Goal: Task Accomplishment & Management: Use online tool/utility

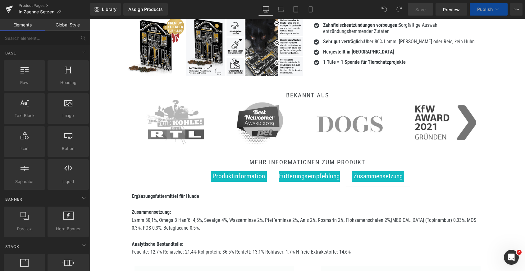
scroll to position [218, 0]
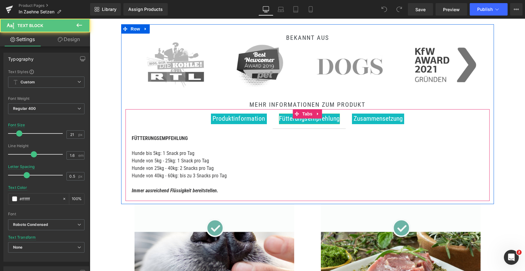
click at [317, 121] on span "Fütterungsempfehlung" at bounding box center [309, 118] width 61 height 7
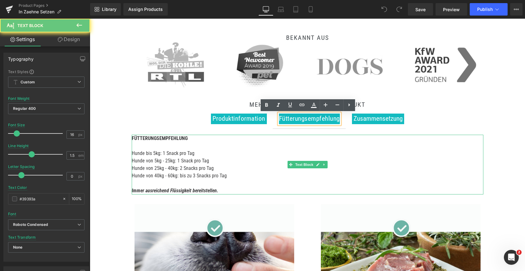
click at [207, 168] on p "Hunde von 25kg - 40kg: 2 Snacks pro Tag" at bounding box center [308, 167] width 352 height 7
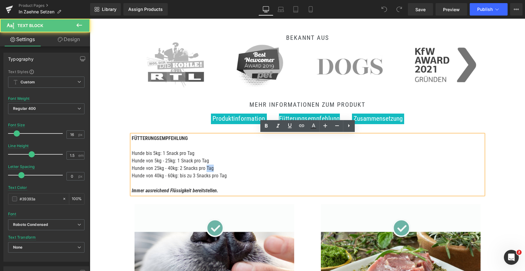
click at [207, 168] on p "Hunde von 25kg - 40kg: 2 Snacks pro Tag" at bounding box center [308, 167] width 352 height 7
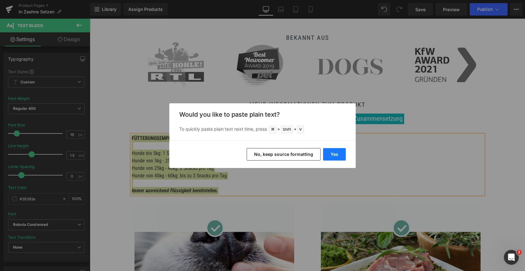
click at [337, 157] on button "Yes" at bounding box center [334, 154] width 23 height 12
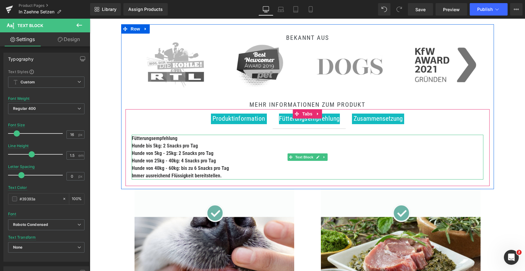
click at [234, 166] on p "Hunde von 40kg - 60kg: bis zu 6 Snacks pro Tag" at bounding box center [308, 167] width 352 height 7
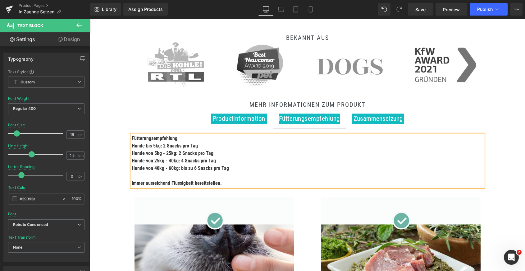
click at [193, 139] on p "Fütterungsempfehlung" at bounding box center [308, 138] width 352 height 7
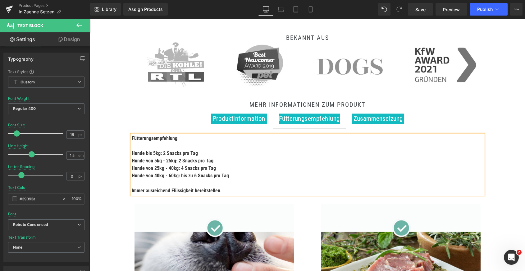
click at [175, 157] on b "Hunde von 5kg - 25kg: 2 Snacks pro Tag" at bounding box center [173, 160] width 82 height 6
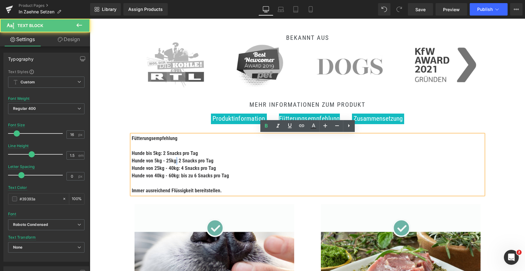
click at [175, 157] on b "Hunde von 5kg - 25kg: 2 Snacks pro Tag" at bounding box center [173, 160] width 82 height 6
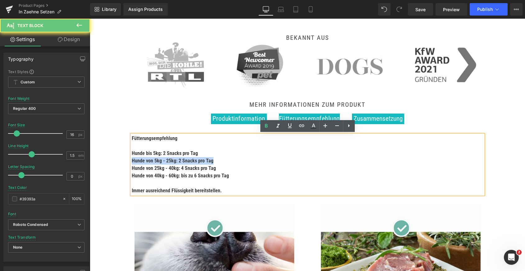
click at [175, 157] on b "Hunde von 5kg - 25kg: 2 Snacks pro Tag" at bounding box center [173, 160] width 82 height 6
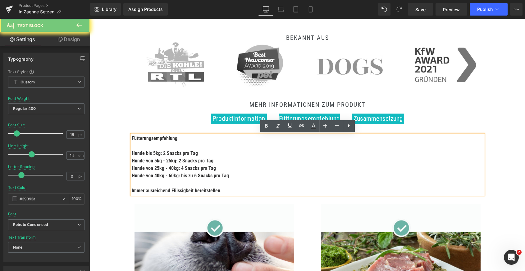
click at [221, 178] on b "Hunde von 40kg - 60kg: bis zu 6 Snacks pro Tag" at bounding box center [180, 175] width 97 height 6
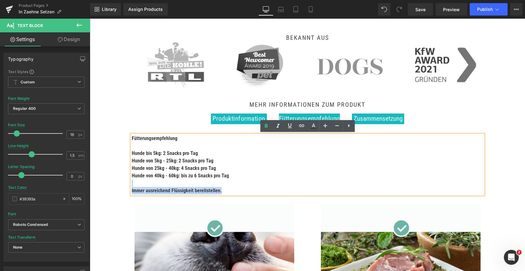
drag, startPoint x: 231, startPoint y: 178, endPoint x: 130, endPoint y: 153, distance: 104.1
click at [132, 153] on div "Fütterungsempfehlung Hunde bis 5kg: 2 Snacks pro Tag Hunde von 5kg - 25kg: 2 Sn…" at bounding box center [308, 165] width 352 height 60
click at [128, 157] on div "Fütterungsempfehlung Hunde bis 5kg: 2 Snacks pro Tag Hunde von 5kg - 25kg: 2 Sn…" at bounding box center [307, 164] width 364 height 72
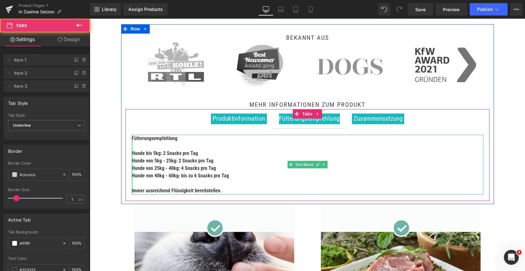
click at [132, 152] on div at bounding box center [133, 165] width 2 height 60
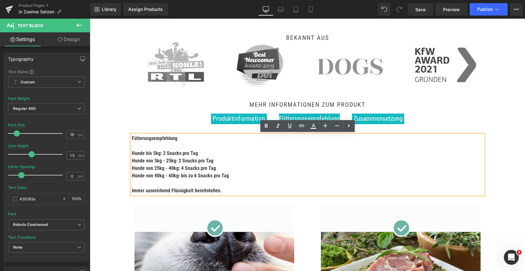
click at [135, 152] on b "Hunde bis 5kg: 2 Snacks pro Tag" at bounding box center [165, 153] width 66 height 6
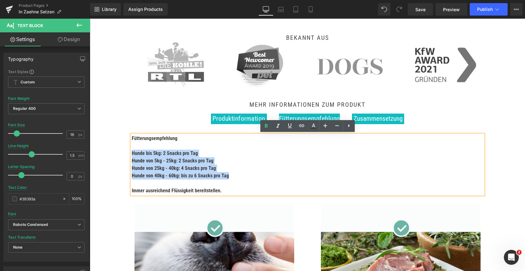
drag, startPoint x: 132, startPoint y: 152, endPoint x: 241, endPoint y: 173, distance: 111.7
click at [241, 173] on div "Fütterungsempfehlung Hunde bis 5kg: 2 Snacks pro Tag Hunde von 5kg - 25kg: 2 Sn…" at bounding box center [308, 165] width 352 height 60
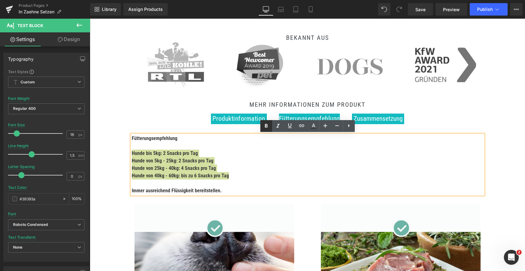
click at [265, 128] on icon at bounding box center [265, 125] width 7 height 7
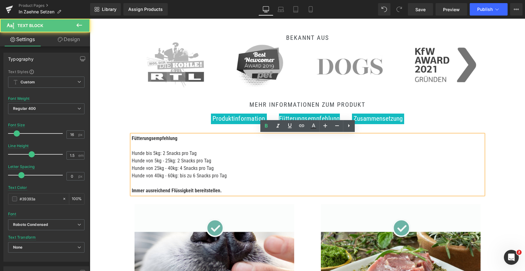
click at [266, 160] on p "Hunde von 5kg - 25kg: 2 Snacks pro Tag" at bounding box center [308, 160] width 352 height 7
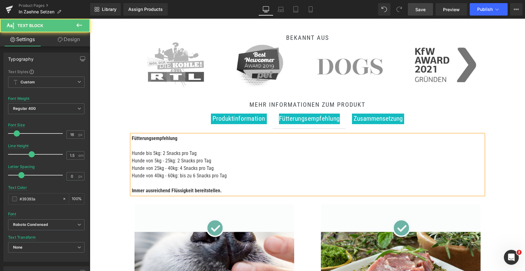
click at [421, 7] on span "Save" at bounding box center [420, 9] width 10 height 7
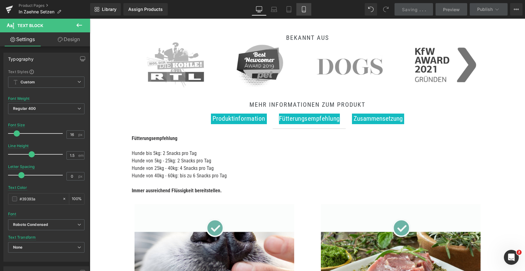
click at [307, 7] on icon at bounding box center [304, 9] width 6 height 6
type input "14"
type input "100"
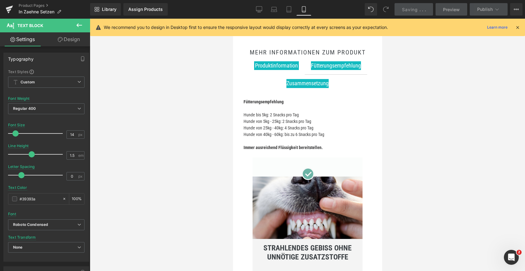
scroll to position [405, 0]
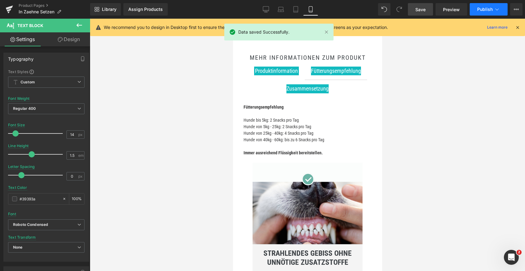
click at [497, 9] on icon at bounding box center [497, 9] width 6 height 6
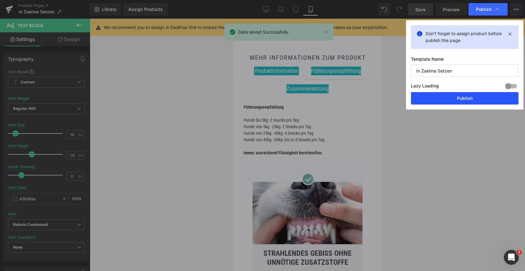
click at [436, 103] on button "Publish" at bounding box center [464, 98] width 107 height 12
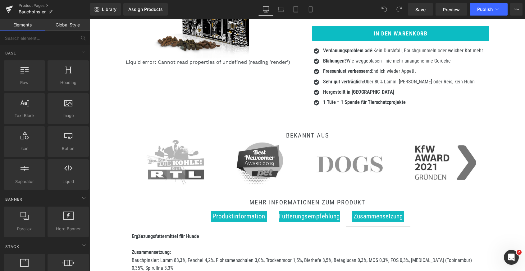
scroll to position [121, 0]
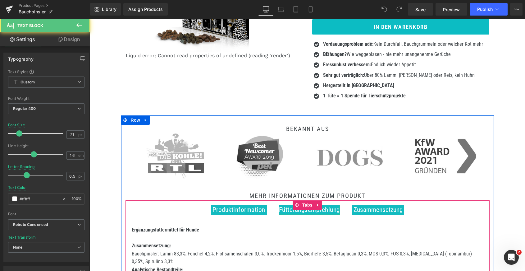
click at [285, 213] on div at bounding box center [309, 214] width 61 height 2
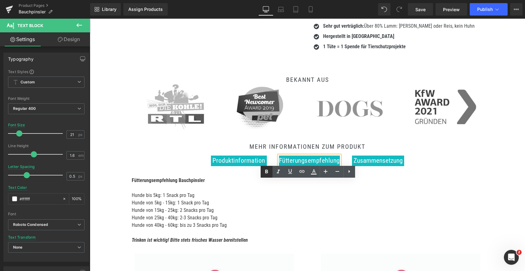
scroll to position [194, 0]
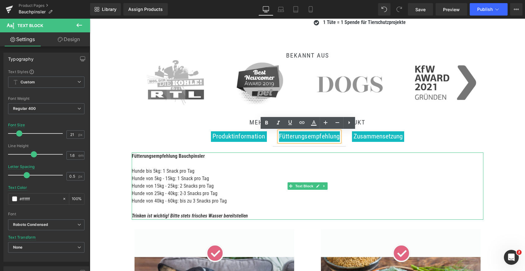
click at [206, 185] on p "Hunde von 15kg - 25kg: 2 Snacks pro Tag" at bounding box center [308, 185] width 352 height 7
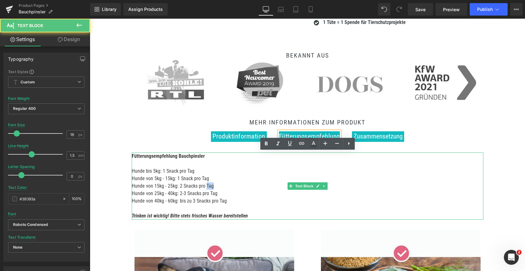
click at [206, 185] on p "Hunde von 15kg - 25kg: 2 Snacks pro Tag" at bounding box center [308, 185] width 352 height 7
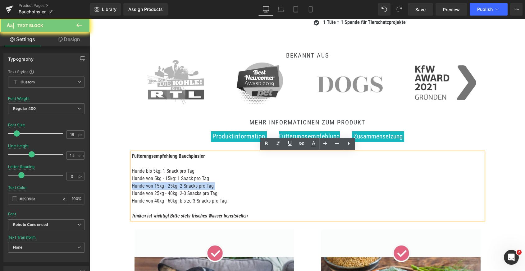
click at [206, 185] on p "Hunde von 15kg - 25kg: 2 Snacks pro Tag" at bounding box center [308, 185] width 352 height 7
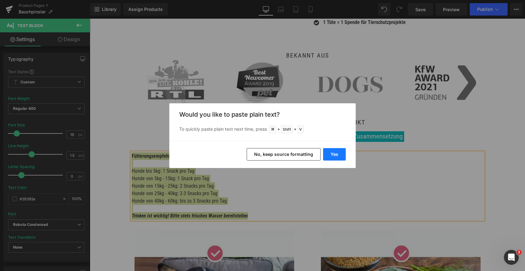
click at [343, 154] on button "Yes" at bounding box center [334, 154] width 23 height 12
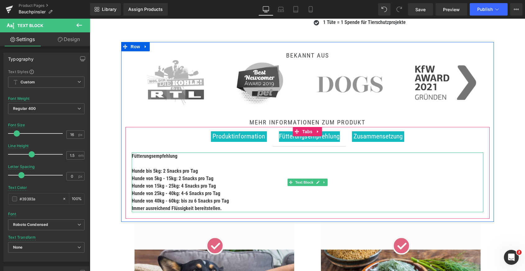
click at [189, 182] on p "Hunde von 15kg - 25kg: 4 Snacks pro Tag" at bounding box center [308, 185] width 352 height 7
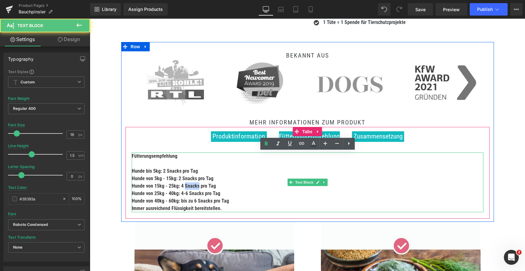
click at [189, 182] on p "Hunde von 15kg - 25kg: 4 Snacks pro Tag" at bounding box center [308, 185] width 352 height 7
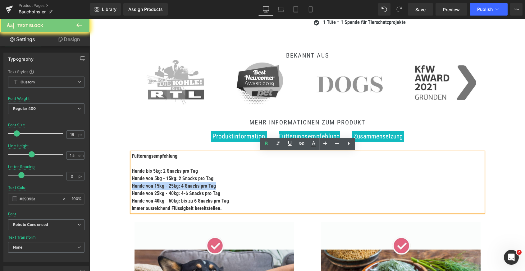
click at [189, 182] on p "Hunde von 15kg - 25kg: 4 Snacks pro Tag" at bounding box center [308, 185] width 352 height 7
click at [222, 192] on p "Hunde von 25kg - 40kg: 4-6 Snacks pro Tag" at bounding box center [308, 192] width 352 height 7
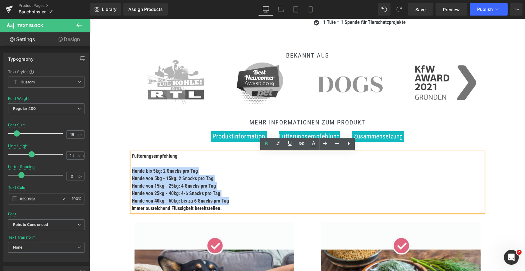
drag, startPoint x: 229, startPoint y: 200, endPoint x: 129, endPoint y: 172, distance: 103.9
click at [129, 172] on div "Fütterungsempfehlung Hunde bis 5kg: 2 Snacks pro Tag Hunde von 5kg - 15kg: 2 Sn…" at bounding box center [307, 182] width 364 height 72
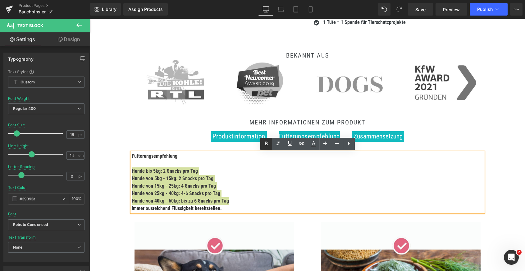
click at [268, 140] on icon at bounding box center [265, 143] width 7 height 7
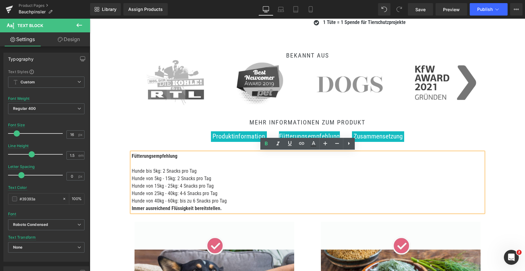
click at [240, 202] on p "Hunde von 40kg - 60kg: bis zu 6 Snacks pro Tag" at bounding box center [308, 200] width 352 height 7
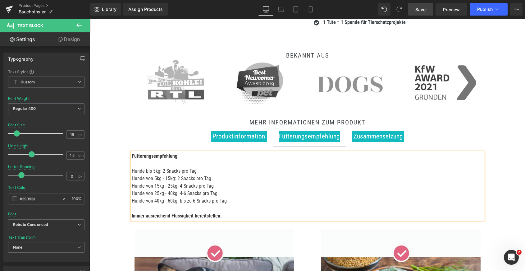
click at [418, 9] on span "Save" at bounding box center [420, 9] width 10 height 7
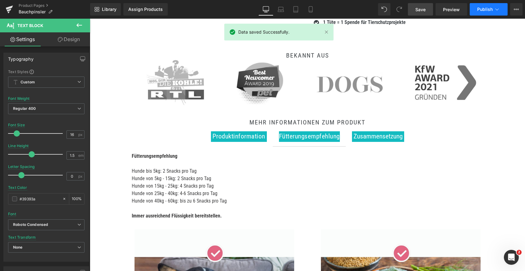
click at [490, 9] on span "Publish" at bounding box center [485, 9] width 16 height 5
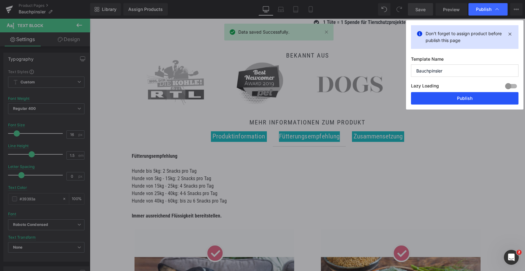
click at [457, 98] on button "Publish" at bounding box center [464, 98] width 107 height 12
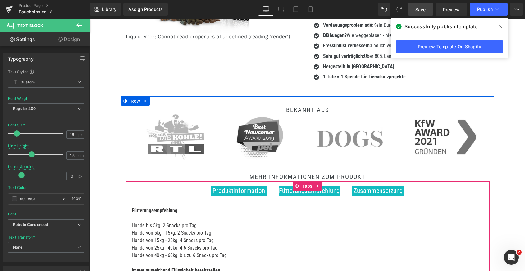
scroll to position [0, 0]
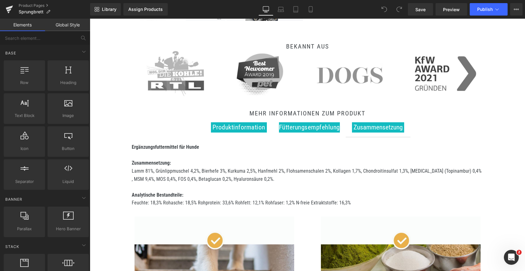
scroll to position [253, 0]
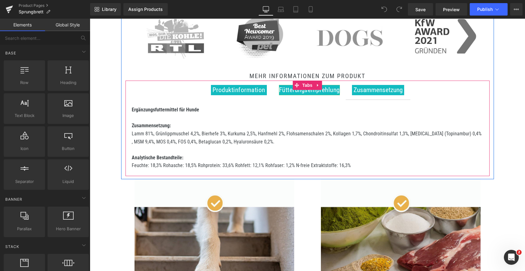
click at [286, 90] on span "Fütterungsempfehlung" at bounding box center [309, 89] width 61 height 7
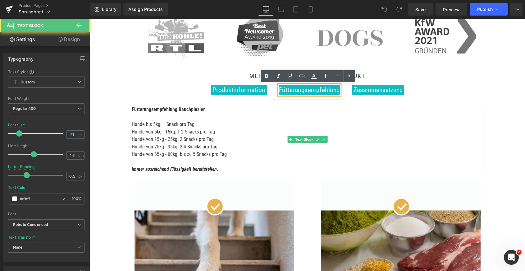
click at [182, 140] on p "Hunde von 15kg - 25kg: 2 Snacks pro Tag" at bounding box center [308, 138] width 352 height 7
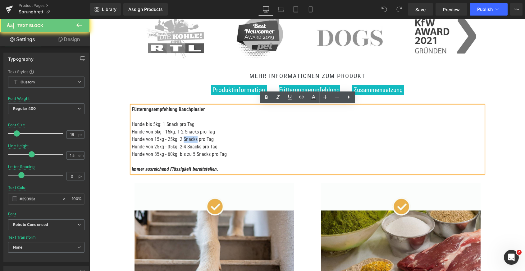
click at [182, 140] on p "Hunde von 15kg - 25kg: 2 Snacks pro Tag" at bounding box center [308, 138] width 352 height 7
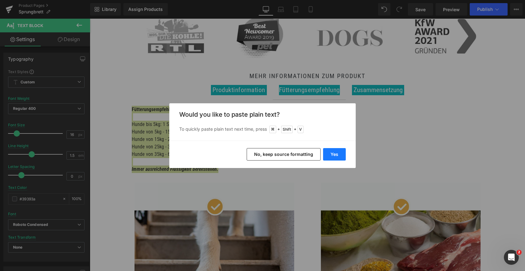
click at [332, 153] on button "Yes" at bounding box center [334, 154] width 23 height 12
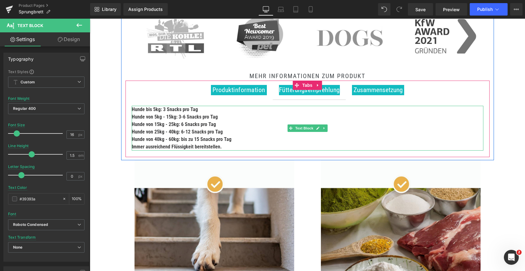
click at [230, 138] on p "Hunde von 40kg - 60kg: bis zu 15 Snacks pro Tag" at bounding box center [308, 138] width 352 height 7
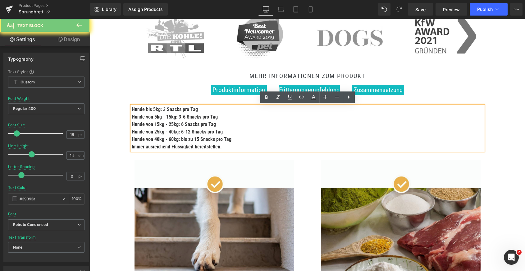
click at [235, 138] on p "Hunde von 40kg - 60kg: bis zu 15 Snacks pro Tag" at bounding box center [308, 138] width 352 height 7
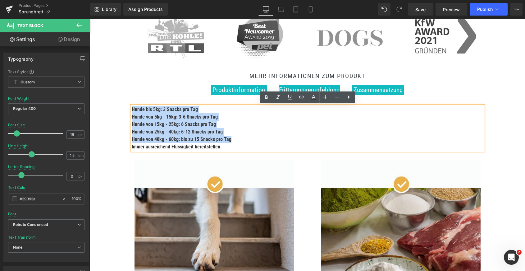
drag, startPoint x: 235, startPoint y: 138, endPoint x: 122, endPoint y: 109, distance: 117.2
click at [122, 110] on div "BEKANNT AUS Heading Image Image MEHR INFORMATIONEN ZUM PRODUKT Heading Produkti…" at bounding box center [307, 80] width 373 height 153
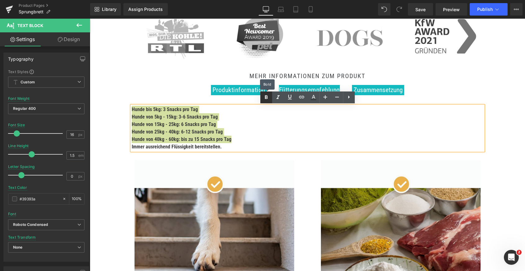
click at [266, 94] on icon at bounding box center [265, 97] width 7 height 7
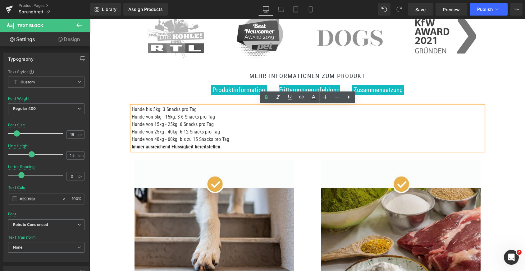
click at [237, 139] on p "Hunde von 40kg - 60kg: bis zu 15 Snacks pro Tag" at bounding box center [308, 138] width 352 height 7
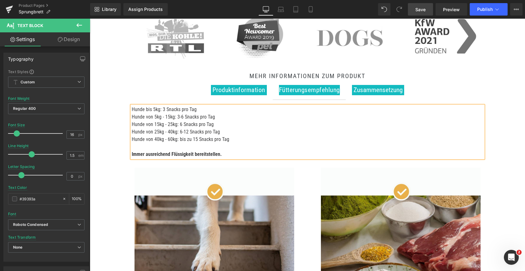
click at [423, 7] on span "Save" at bounding box center [420, 9] width 10 height 7
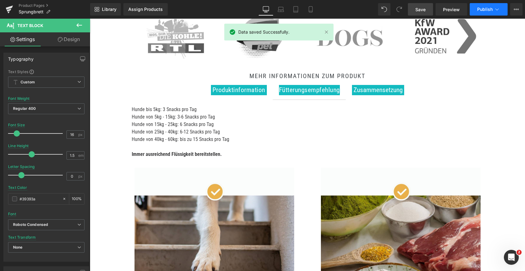
click at [496, 6] on icon at bounding box center [497, 9] width 6 height 6
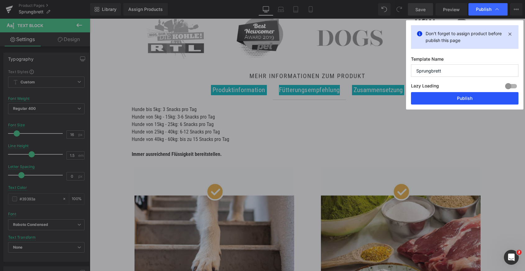
click at [439, 97] on button "Publish" at bounding box center [464, 98] width 107 height 12
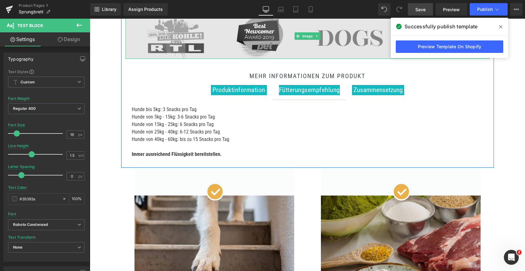
scroll to position [116, 0]
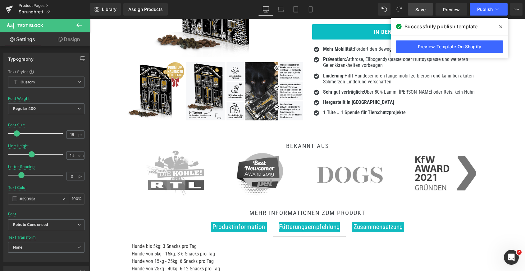
click at [30, 7] on link "Product Pages" at bounding box center [54, 5] width 71 height 5
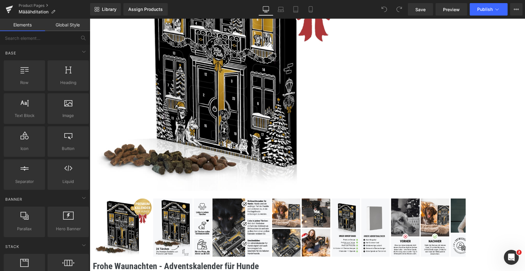
scroll to position [154, 0]
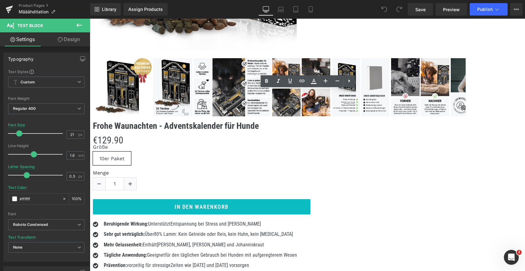
scroll to position [276, 0]
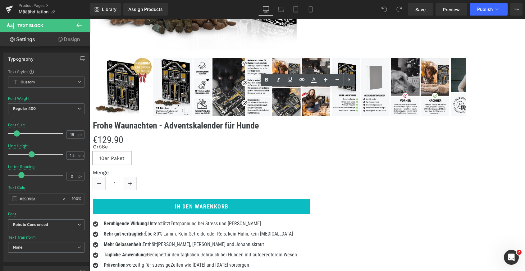
drag, startPoint x: 164, startPoint y: 238, endPoint x: 131, endPoint y: 125, distance: 117.4
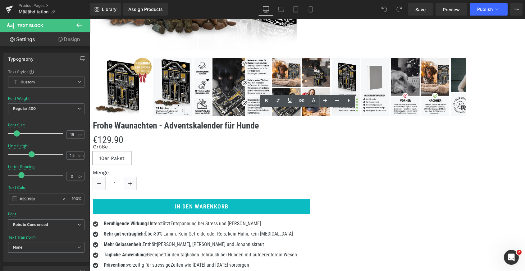
drag, startPoint x: 159, startPoint y: 234, endPoint x: 126, endPoint y: 128, distance: 110.8
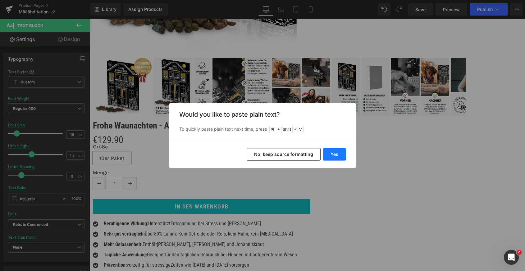
click at [335, 154] on button "Yes" at bounding box center [334, 154] width 23 height 12
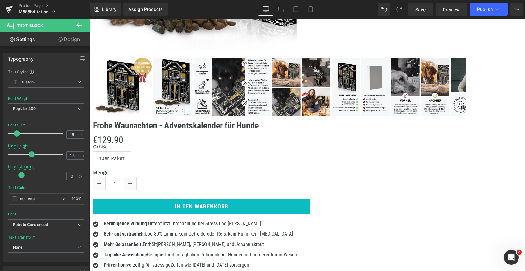
drag, startPoint x: 264, startPoint y: 163, endPoint x: 131, endPoint y: 143, distance: 134.5
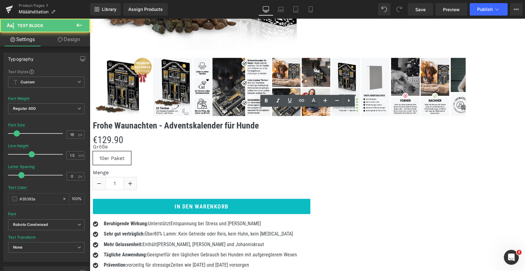
drag, startPoint x: 131, startPoint y: 143, endPoint x: 253, endPoint y: 159, distance: 122.9
drag, startPoint x: 254, startPoint y: 163, endPoint x: 131, endPoint y: 141, distance: 124.6
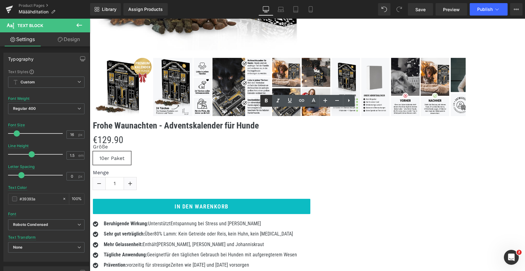
click at [269, 102] on icon at bounding box center [265, 100] width 7 height 7
drag, startPoint x: 222, startPoint y: 231, endPoint x: 132, endPoint y: 203, distance: 94.5
click at [265, 99] on icon at bounding box center [266, 101] width 3 height 4
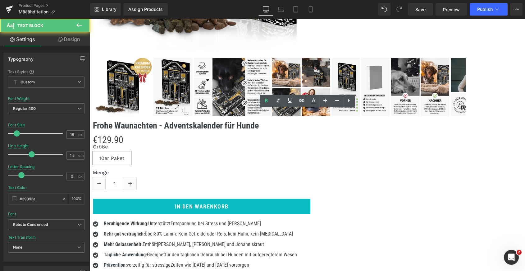
click at [418, 6] on span "Save" at bounding box center [420, 9] width 10 height 7
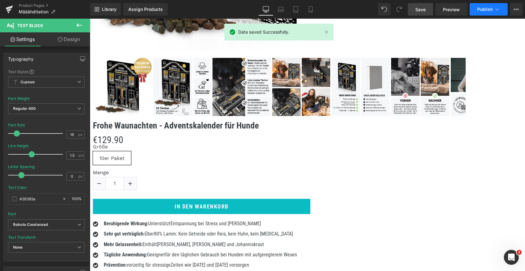
click at [500, 8] on icon at bounding box center [497, 9] width 6 height 6
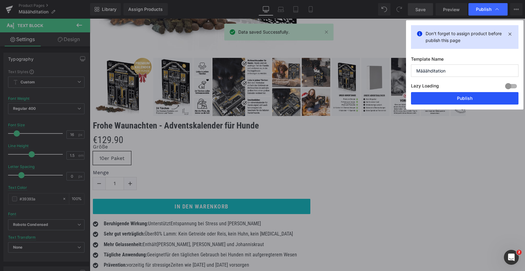
click at [458, 99] on button "Publish" at bounding box center [464, 98] width 107 height 12
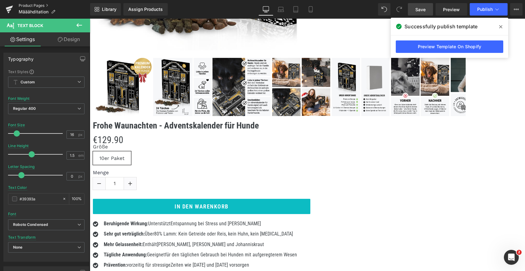
click at [35, 6] on link "Product Pages" at bounding box center [54, 5] width 71 height 5
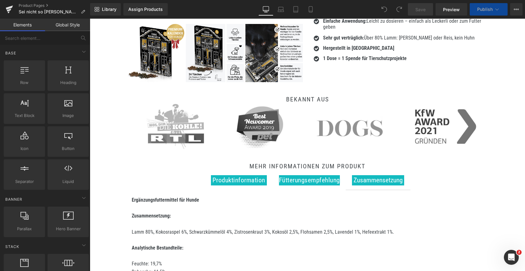
scroll to position [236, 0]
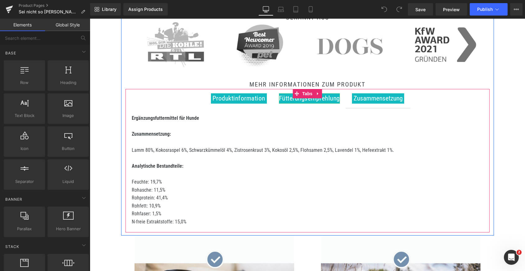
click at [283, 99] on span "Fütterungsempfehlung" at bounding box center [309, 97] width 61 height 7
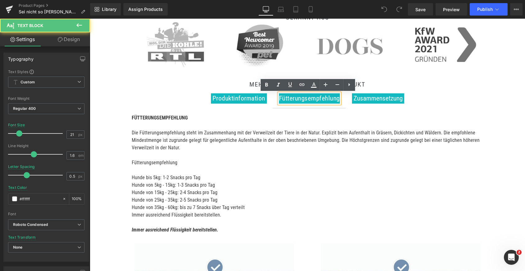
click at [173, 162] on p "Fütterungsempfehlung" at bounding box center [308, 162] width 352 height 7
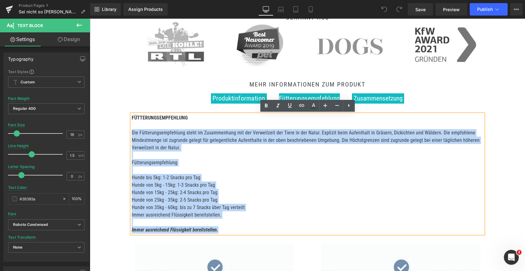
drag, startPoint x: 222, startPoint y: 230, endPoint x: 132, endPoint y: 129, distance: 135.3
click at [132, 129] on div "FÜTTERUNGSEMPFEHLUNG Die Fütterungsempfehlung steht im Zusammenhang mit der Ver…" at bounding box center [308, 173] width 352 height 119
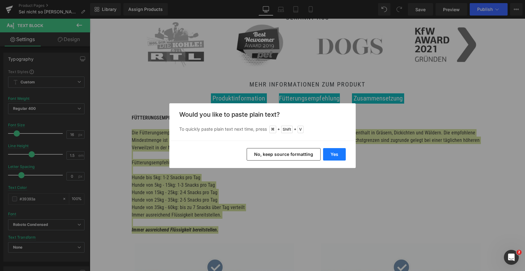
click at [335, 154] on button "Yes" at bounding box center [334, 154] width 23 height 12
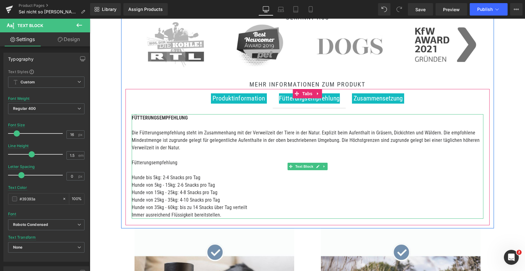
click at [215, 169] on p at bounding box center [308, 169] width 352 height 7
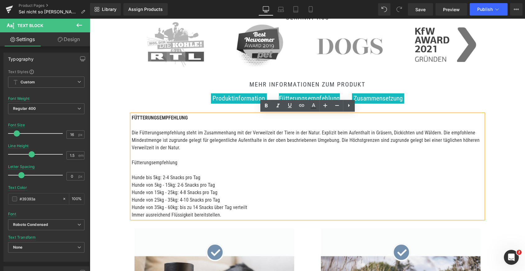
drag, startPoint x: 219, startPoint y: 215, endPoint x: 130, endPoint y: 127, distance: 124.5
click at [132, 127] on div "FÜTTERUNGSEMPFEHLUNG Die Fütterungsempfehlung steht im Zusammenhang mit der Ver…" at bounding box center [308, 166] width 352 height 104
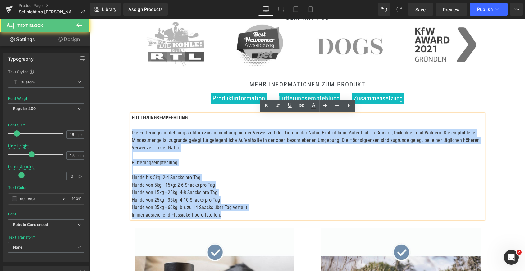
drag, startPoint x: 220, startPoint y: 217, endPoint x: 128, endPoint y: 131, distance: 126.2
click at [128, 131] on div "FÜTTERUNGSEMPFEHLUNG Die Fütterungsempfehlung steht im Zusammenhang mit der Ver…" at bounding box center [307, 166] width 364 height 117
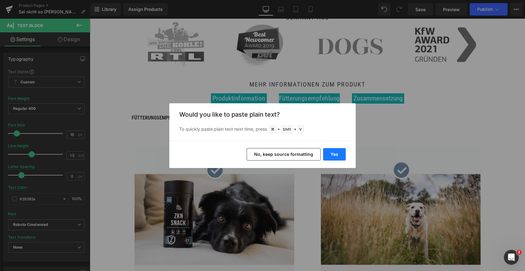
click at [333, 156] on button "Yes" at bounding box center [334, 154] width 23 height 12
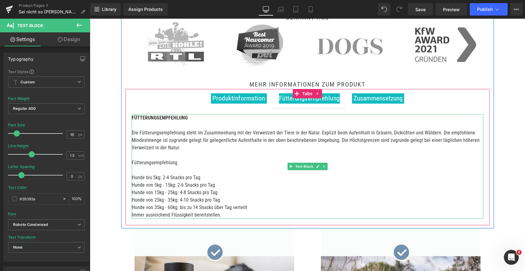
click at [202, 201] on p "Hunde von 25kg - 35kg: 4-10 Snacks pro Tag" at bounding box center [308, 199] width 352 height 7
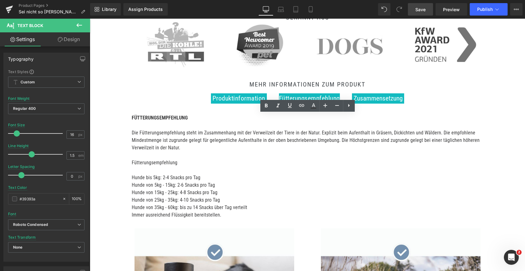
click at [422, 13] on link "Save" at bounding box center [420, 9] width 25 height 12
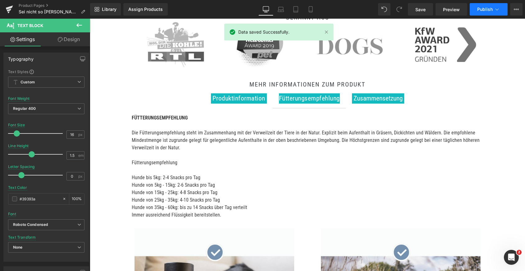
click at [487, 13] on button "Publish" at bounding box center [489, 9] width 38 height 12
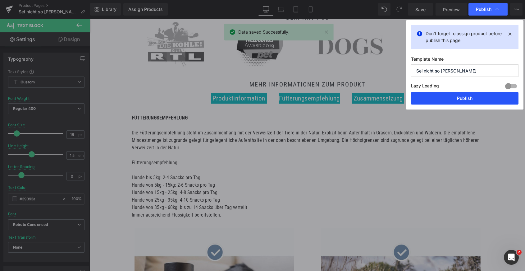
click at [445, 100] on button "Publish" at bounding box center [464, 98] width 107 height 12
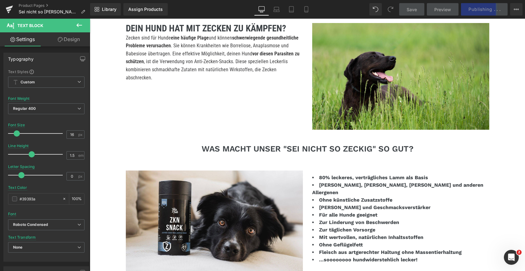
scroll to position [796, 0]
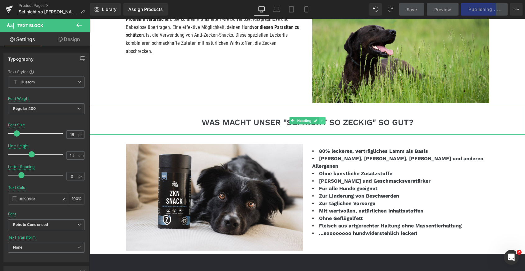
click at [321, 123] on link at bounding box center [322, 120] width 7 height 7
click at [278, 124] on h3 "WAS MACHT UNSER "SEI NICHT SO ZECKIG" SO GUT?" at bounding box center [307, 122] width 435 height 10
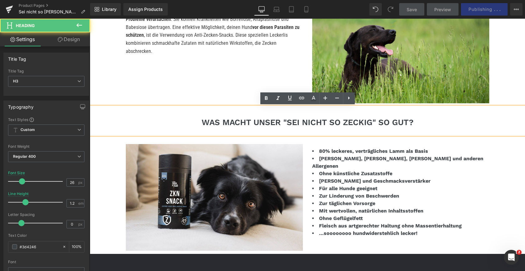
click at [281, 121] on h3 "WAS MACHT UNSER "SEI NICHT SO ZECKIG" SO GUT?" at bounding box center [307, 122] width 435 height 10
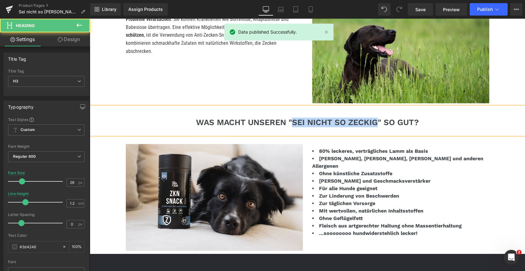
drag, startPoint x: 378, startPoint y: 123, endPoint x: 293, endPoint y: 122, distance: 84.8
click at [293, 122] on h3 "WAS MACHT UNSEREN "SEI NICHT SO ZECKIG" SO GUT?" at bounding box center [307, 122] width 435 height 10
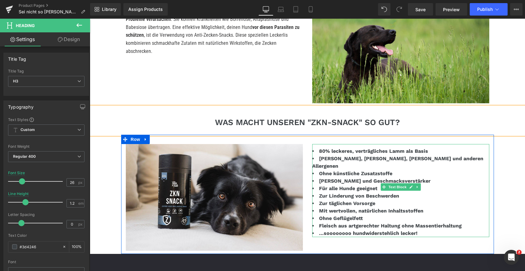
scroll to position [662, 0]
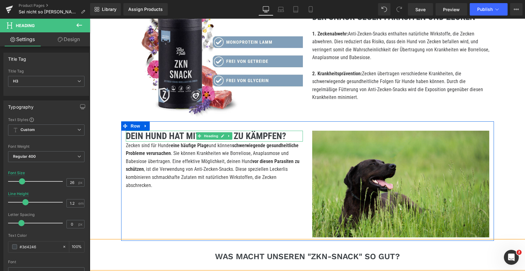
click at [184, 135] on b "DEIN HUND HAT MIT ZECKEN ZU KÄMPFEN?" at bounding box center [206, 135] width 160 height 11
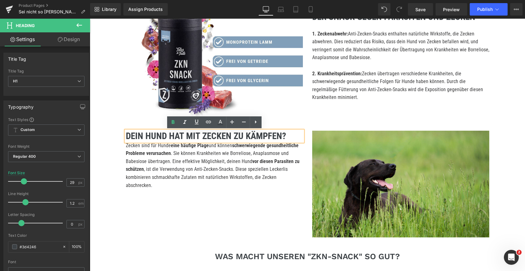
click at [232, 136] on b "DEIN HUND HAT MIT ZECKEN ZU KÄMPFEN?" at bounding box center [206, 135] width 160 height 11
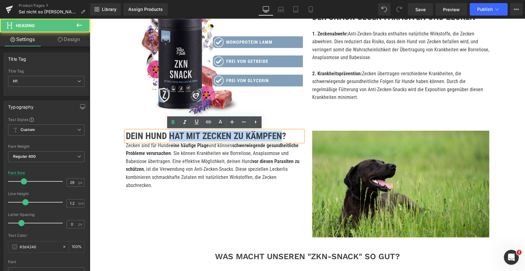
drag, startPoint x: 169, startPoint y: 135, endPoint x: 280, endPoint y: 134, distance: 111.2
click at [280, 134] on b "DEIN HUND HAT MIT ZECKEN ZU KÄMPFEN?" at bounding box center [206, 135] width 160 height 11
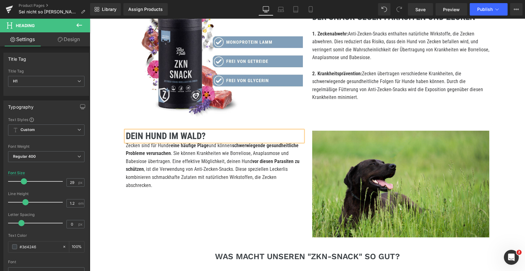
click at [228, 146] on p "Zecken sind für Hunde eine häufige Plage und können schwerwiegende gesundheitli…" at bounding box center [214, 165] width 177 height 48
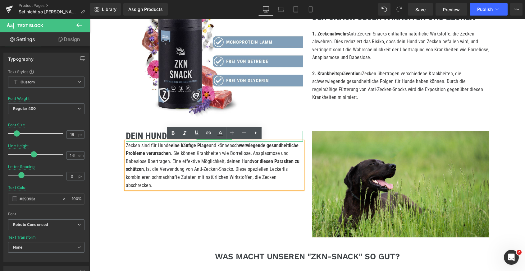
click at [153, 136] on b "DEIN HUND IM WALD?" at bounding box center [166, 135] width 80 height 11
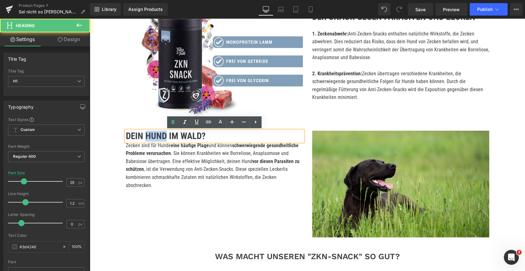
click at [153, 136] on b "DEIN HUND IM WALD?" at bounding box center [166, 135] width 80 height 11
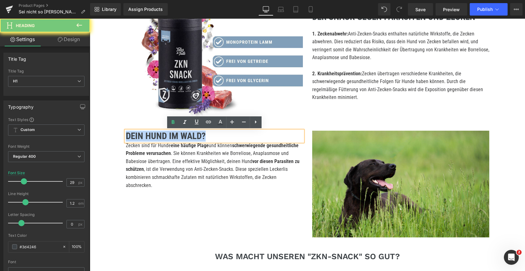
click at [153, 136] on b "DEIN HUND IM WALD?" at bounding box center [166, 135] width 80 height 11
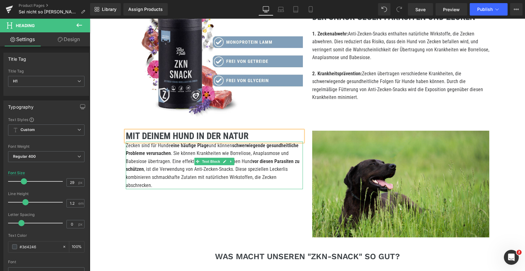
click at [134, 145] on p "Zecken sind für Hunde eine häufige Plage und können schwerwiegende gesundheitli…" at bounding box center [214, 165] width 177 height 48
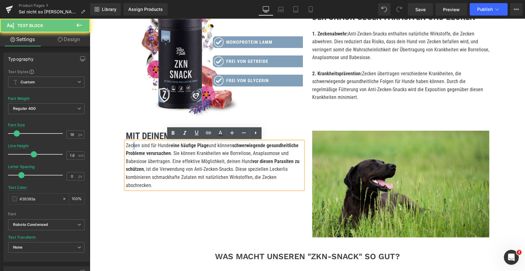
click at [134, 145] on p "Zecken sind für Hunde eine häufige Plage und können schwerwiegende gesundheitli…" at bounding box center [214, 165] width 177 height 48
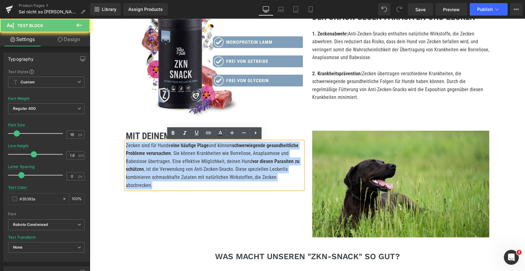
click at [134, 145] on p "Zecken sind für Hunde eine häufige Plage und können schwerwiegende gesundheitli…" at bounding box center [214, 165] width 177 height 48
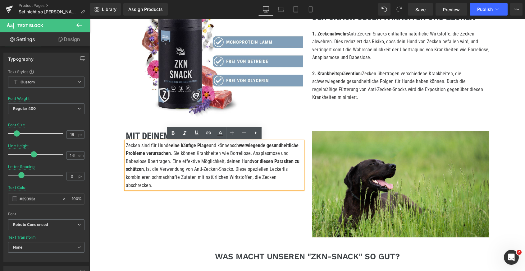
click at [136, 146] on p "Zecken sind für Hunde eine häufige Plage und können schwerwiegende gesundheitli…" at bounding box center [214, 165] width 177 height 48
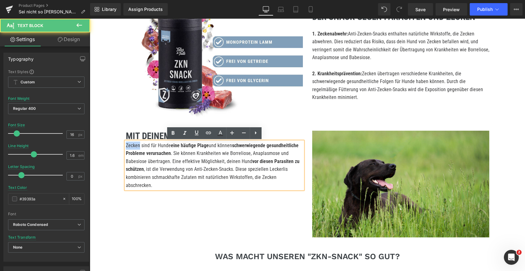
drag, startPoint x: 139, startPoint y: 145, endPoint x: 121, endPoint y: 145, distance: 17.4
click at [121, 145] on div "Image MIT DEINEM HUND IN DER NATUR Heading Zecken sind für Hunde eine häufige P…" at bounding box center [214, 159] width 186 height 58
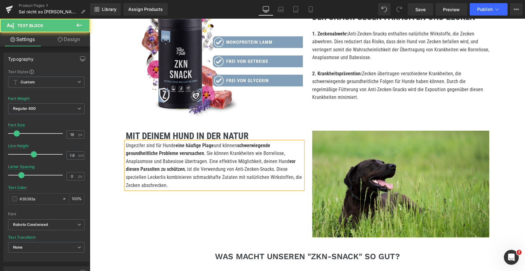
click at [138, 146] on p "Ungezifer sind für Hunde eine häufige Plage und können schwerwiegende gesundhei…" at bounding box center [214, 165] width 177 height 48
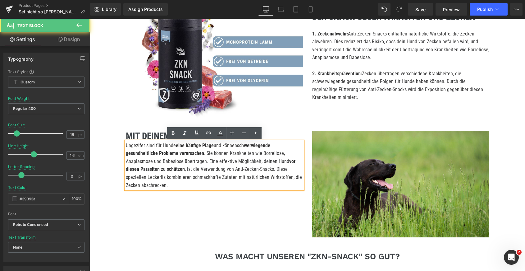
click at [90, 19] on lt-span "Ungeziefer" at bounding box center [90, 19] width 0 height 0
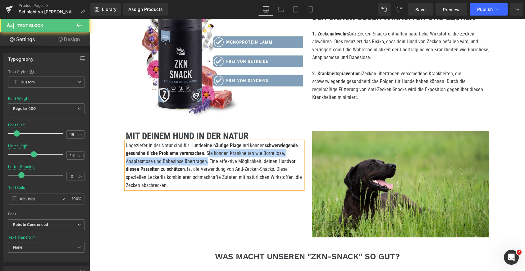
drag, startPoint x: 207, startPoint y: 153, endPoint x: 206, endPoint y: 162, distance: 8.8
click at [206, 162] on p "Ungeziefer in der Natur sind für Hunde eine häufige Plage und können schwerwieg…" at bounding box center [214, 165] width 177 height 48
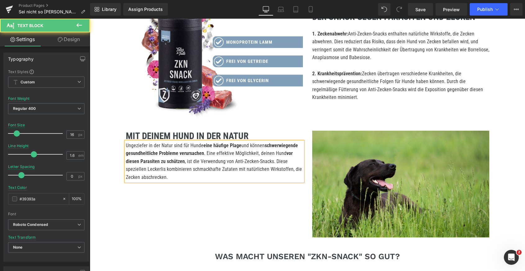
click at [151, 160] on strong "vor diesen Parasiten zu schützen" at bounding box center [209, 157] width 167 height 14
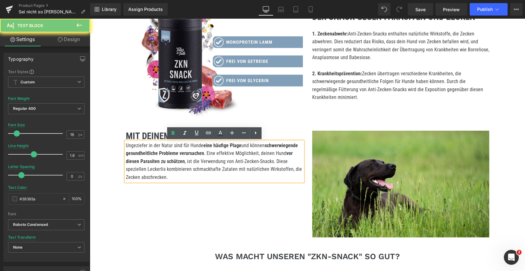
click at [187, 163] on p "Ungeziefer in der Natur sind für Hunde eine häufige Plage und können schwerwieg…" at bounding box center [214, 161] width 177 height 40
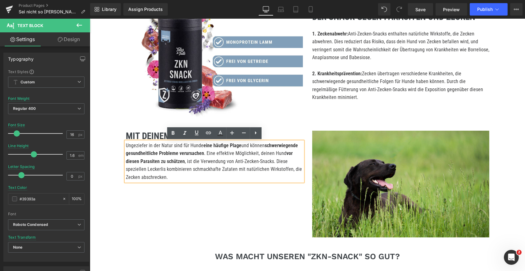
drag, startPoint x: 285, startPoint y: 153, endPoint x: 183, endPoint y: 159, distance: 101.5
click at [183, 159] on strong "vor diesen Parasiten zu schützen" at bounding box center [209, 157] width 167 height 14
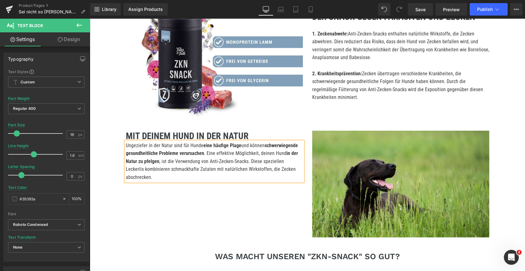
click at [192, 165] on p "Ungeziefer in der Natur sind für Hunde eine häufige Plage und können schwerwieg…" at bounding box center [214, 161] width 177 height 40
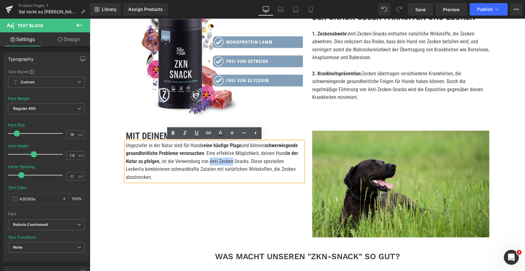
drag, startPoint x: 230, startPoint y: 161, endPoint x: 208, endPoint y: 162, distance: 22.4
click at [208, 162] on p "Ungeziefer in der Natur sind für Hunde eine häufige Plage und können schwerwieg…" at bounding box center [214, 161] width 177 height 40
click at [205, 163] on p "Ungeziefer in der Natur sind für Hunde eine häufige Plage und können schwerwieg…" at bounding box center [214, 161] width 177 height 40
drag, startPoint x: 208, startPoint y: 161, endPoint x: 232, endPoint y: 159, distance: 24.0
click at [232, 159] on p "Ungeziefer in der Natur sind für Hunde eine häufige Plage und können schwerwieg…" at bounding box center [214, 161] width 177 height 40
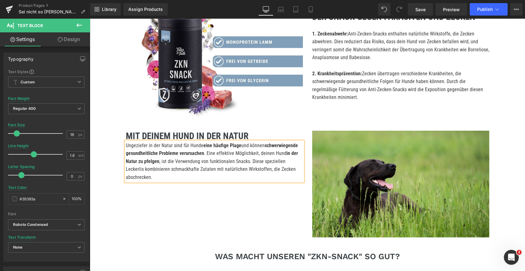
click at [149, 162] on strong "in der Natur zu pfelgen" at bounding box center [212, 157] width 172 height 14
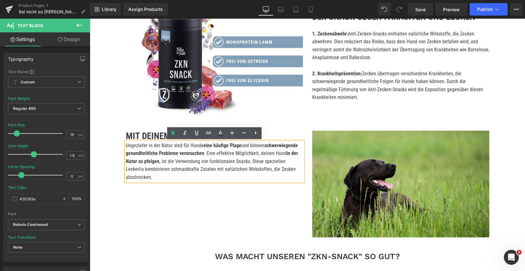
click at [90, 19] on lt-span "pflegen" at bounding box center [90, 19] width 0 height 0
click at [181, 171] on p "Ungeziefer in der Natur sind für Hunde eine häufige Plage und können schwerwieg…" at bounding box center [214, 161] width 177 height 40
click at [258, 167] on p "Ungeziefer in der Natur sind für Hunde eine häufige Plage und können schwerwieg…" at bounding box center [214, 161] width 177 height 40
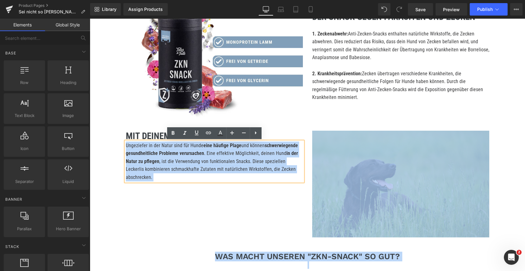
drag, startPoint x: 298, startPoint y: 169, endPoint x: 284, endPoint y: 170, distance: 14.3
click at [284, 170] on body "Skip to content Submit Close search Home Catalog Assign a product and use this …" at bounding box center [307, 156] width 435 height 1599
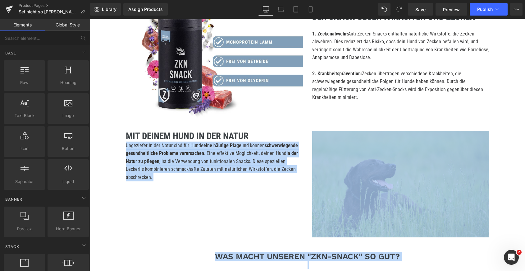
click at [267, 168] on p "Ungeziefer in der Natur sind für Hunde eine häufige Plage und können schwerwieg…" at bounding box center [214, 161] width 177 height 40
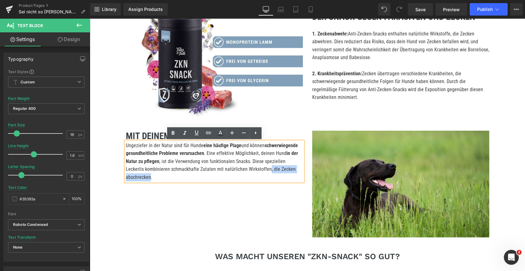
drag, startPoint x: 248, startPoint y: 169, endPoint x: 297, endPoint y: 167, distance: 48.5
click at [297, 167] on p "Ungeziefer in der Natur sind für Hunde eine häufige Plage und können schwerwieg…" at bounding box center [214, 161] width 177 height 40
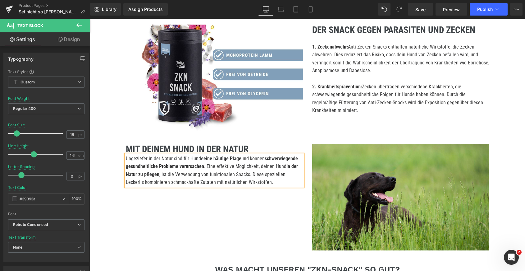
scroll to position [635, 0]
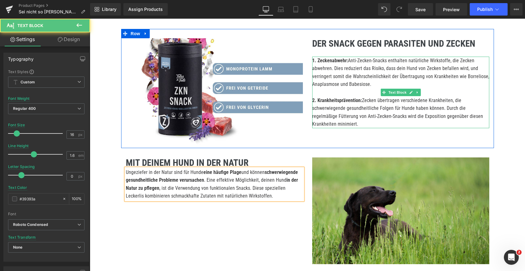
click at [342, 66] on p "1. Zeckenabwehr: Anti-Zecken-Snacks enthalten natürliche Wirkstoffe, die Zecken…" at bounding box center [400, 73] width 177 height 32
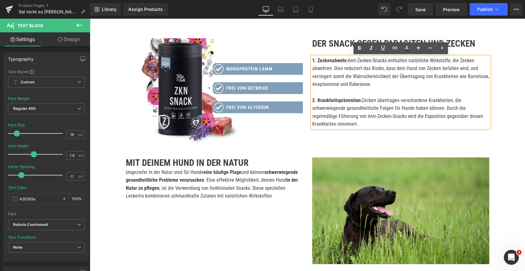
click at [334, 60] on strong "1. Zeckenabwehr:" at bounding box center [330, 60] width 36 height 6
drag, startPoint x: 346, startPoint y: 60, endPoint x: 317, endPoint y: 60, distance: 29.5
click at [317, 60] on strong "1. Zeckenabwehr:" at bounding box center [330, 60] width 36 height 6
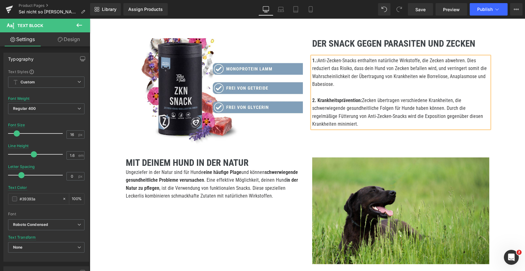
click at [319, 59] on p "1.: Anti-Zecken-Snacks enthalten natürliche Wirkstoffe, die Zecken abwehren. Di…" at bounding box center [400, 73] width 177 height 32
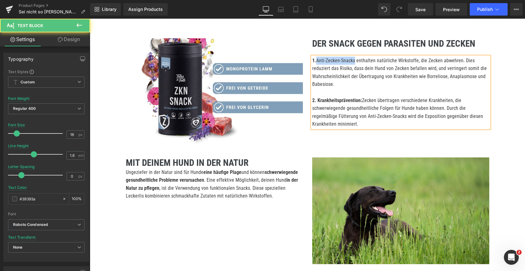
drag, startPoint x: 356, startPoint y: 60, endPoint x: 318, endPoint y: 60, distance: 38.2
click at [318, 60] on p "1. Anti-Zecken-Snacks enthalten natürliche Wirkstoffe, die Zecken abwehren. Die…" at bounding box center [400, 73] width 177 height 32
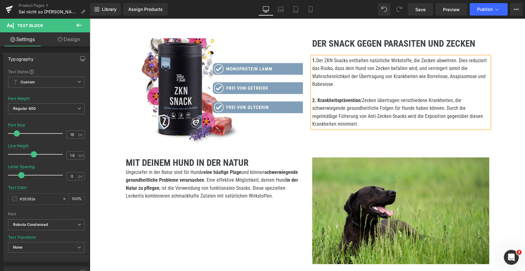
click at [323, 60] on p "1. Der ZKN Snacks enthalten natürliche Wirkstoffe, die Zecken abwehren. Dies re…" at bounding box center [400, 73] width 177 height 32
click at [426, 62] on p "1. Die ZKN Snacks enthalten natürliche Wirkstoffe, die Zecken abwehren. Dies re…" at bounding box center [400, 73] width 177 height 32
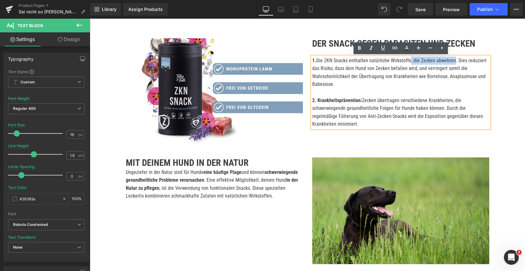
drag, startPoint x: 453, startPoint y: 59, endPoint x: 410, endPoint y: 60, distance: 43.5
click at [410, 60] on p "1. Die ZKN Snacks enthalten natürliche Wirkstoffe, die Zecken abwehren. Dies re…" at bounding box center [400, 73] width 177 height 32
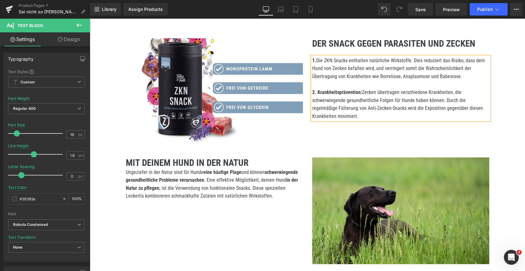
click at [339, 69] on p "1. Die ZKN Snacks enthalten natürliche Wirkstoffe. Dies reduziert das Risiko, d…" at bounding box center [400, 69] width 177 height 24
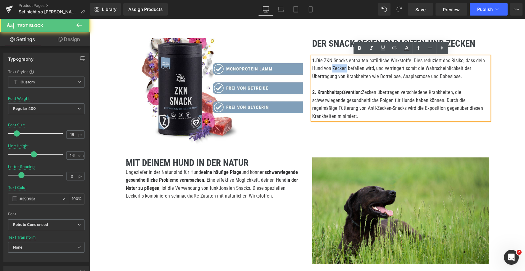
click at [339, 69] on p "1. Die ZKN Snacks enthalten natürliche Wirkstoffe. Dies reduziert das Risiko, d…" at bounding box center [400, 69] width 177 height 24
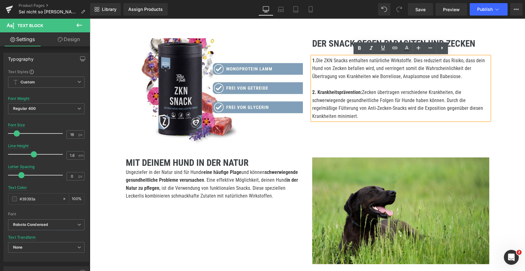
click at [378, 69] on p "1. Die ZKN Snacks enthalten natürliche Wirkstoffe. Dies reduziert das Risiko, d…" at bounding box center [400, 69] width 177 height 24
click at [342, 70] on p "1. Die ZKN Snacks enthalten natürliche Wirkstoffe. Dies reduziert das Risiko, d…" at bounding box center [400, 69] width 177 height 24
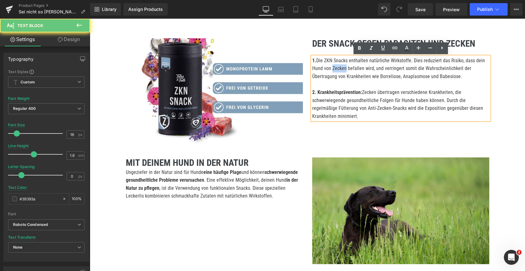
click at [342, 70] on p "1. Die ZKN Snacks enthalten natürliche Wirkstoffe. Dies reduziert das Risiko, d…" at bounding box center [400, 69] width 177 height 24
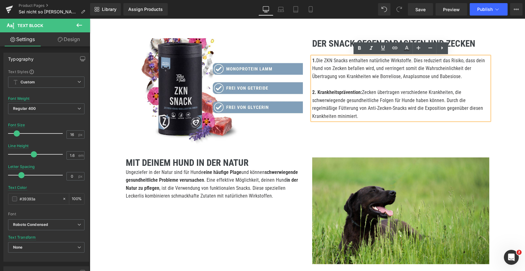
click at [342, 70] on p "1. Die ZKN Snacks enthalten natürliche Wirkstoffe. Dies reduziert das Risiko, d…" at bounding box center [400, 69] width 177 height 24
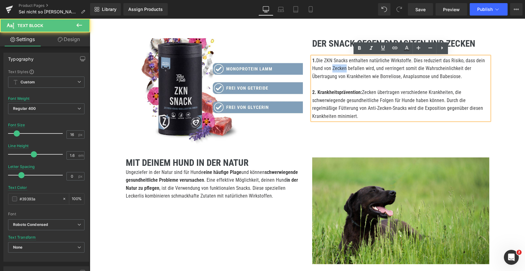
click at [342, 70] on p "1. Die ZKN Snacks enthalten natürliche Wirkstoffe. Dies reduziert das Risiko, d…" at bounding box center [400, 69] width 177 height 24
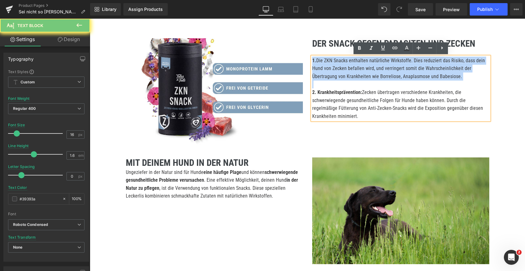
click at [342, 70] on p "1. Die ZKN Snacks enthalten natürliche Wirkstoffe. Dies reduziert das Risiko, d…" at bounding box center [400, 69] width 177 height 24
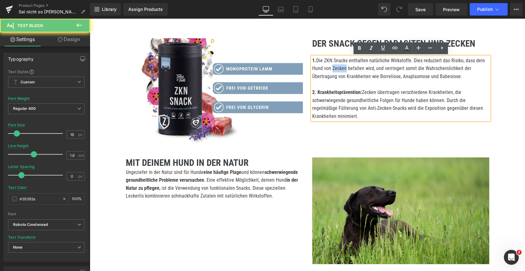
click at [342, 70] on p "1. Die ZKN Snacks enthalten natürliche Wirkstoffe. Dies reduziert das Risiko, d…" at bounding box center [400, 69] width 177 height 24
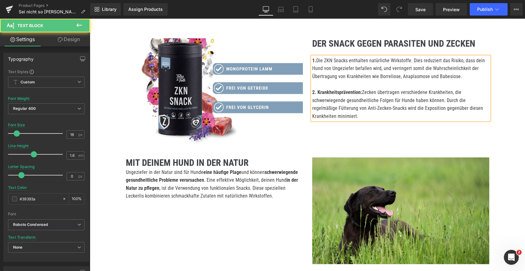
click at [367, 73] on p "1. Die ZKN Snacks enthalten natürliche Wirkstoffe. Dies reduziert das Risiko, d…" at bounding box center [400, 69] width 177 height 24
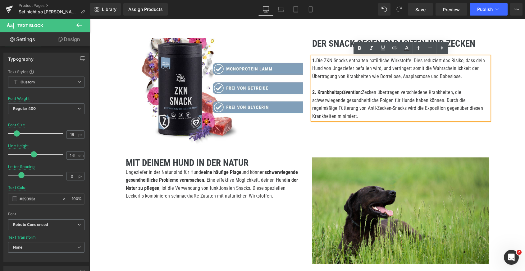
click at [381, 71] on p "1. Die ZKN Snacks enthalten natürliche Wirkstoffe. Dies reduziert das Risiko, d…" at bounding box center [400, 69] width 177 height 24
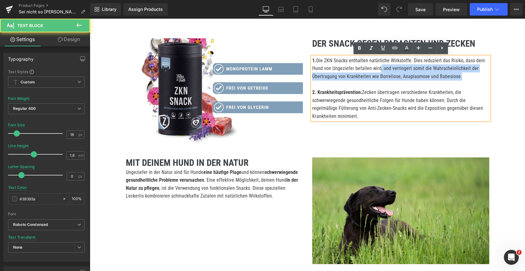
drag, startPoint x: 379, startPoint y: 69, endPoint x: 464, endPoint y: 78, distance: 85.8
click at [464, 78] on p "1. Die ZKN Snacks enthalten natürliche Wirkstoffe. Dies reduziert das Risiko, d…" at bounding box center [400, 69] width 177 height 24
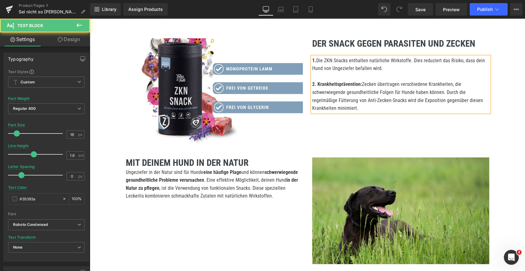
click at [393, 101] on p "2. Krankheitsprävention: Zecken übertragen verschiedene Krankheiten, die schwer…" at bounding box center [400, 96] width 177 height 32
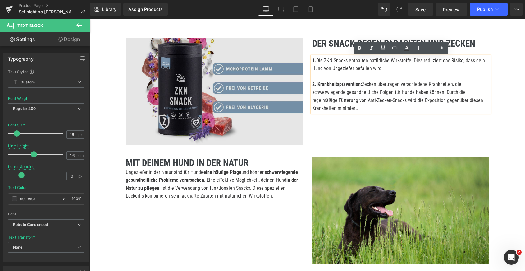
click at [292, 140] on img at bounding box center [214, 91] width 177 height 107
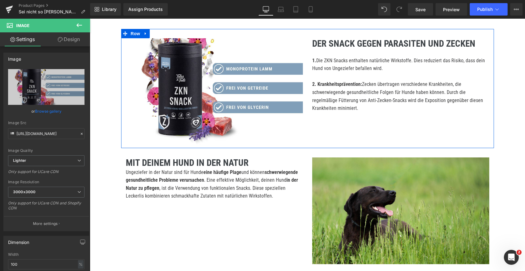
click at [322, 42] on b "DER SNACK GEGEN PARASITEN UND ZECKEN" at bounding box center [393, 43] width 163 height 11
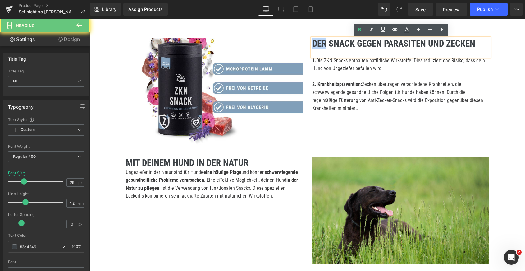
click at [322, 42] on b "DER SNACK GEGEN PARASITEN UND ZECKEN" at bounding box center [393, 43] width 163 height 11
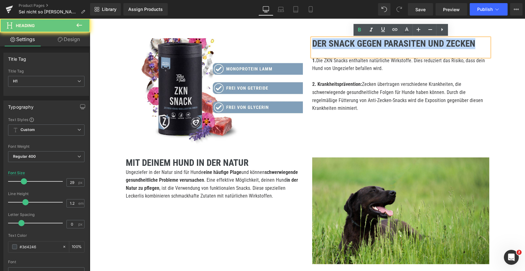
click at [322, 42] on b "DER SNACK GEGEN PARASITEN UND ZECKEN" at bounding box center [393, 43] width 163 height 11
paste div
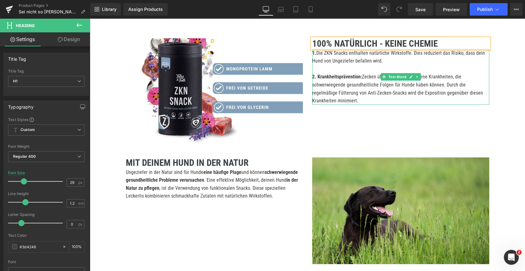
click at [337, 56] on p "1. Die ZKN Snacks enthalten natürliche Wirkstoffe. Dies reduziert das Risiko, d…" at bounding box center [400, 57] width 177 height 16
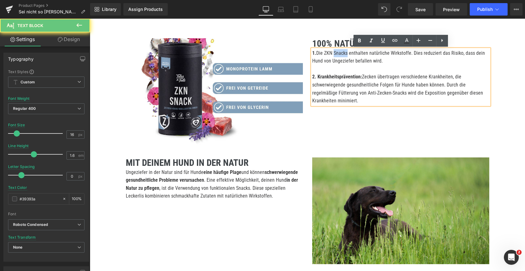
click at [337, 56] on p "1. Die ZKN Snacks enthalten natürliche Wirkstoffe. Dies reduziert das Risiko, d…" at bounding box center [400, 57] width 177 height 16
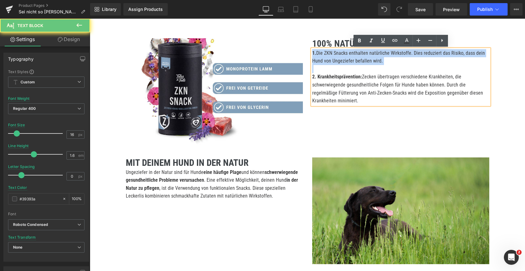
click at [337, 56] on p "1. Die ZKN Snacks enthalten natürliche Wirkstoffe. Dies reduziert das Risiko, d…" at bounding box center [400, 57] width 177 height 16
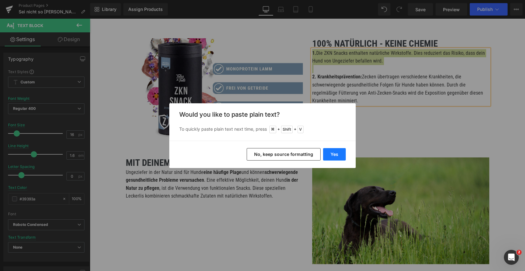
click at [332, 154] on button "Yes" at bounding box center [334, 154] width 23 height 12
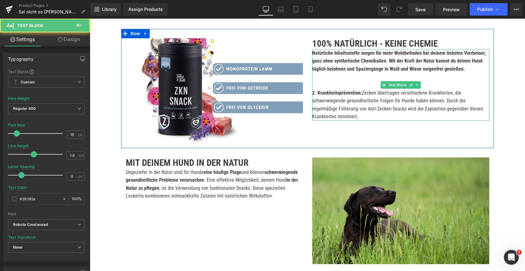
click at [332, 103] on p "2. Krankheitsprävention: Zecken übertragen verschiedene Krankheiten, die schwer…" at bounding box center [400, 105] width 177 height 32
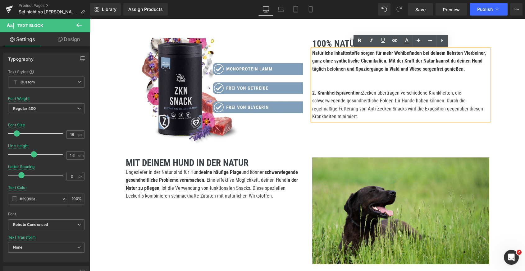
click at [319, 104] on p "2. Krankheitsprävention: Zecken übertragen verschiedene Krankheiten, die schwer…" at bounding box center [400, 105] width 177 height 32
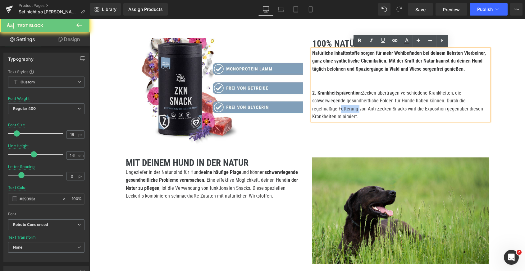
click at [319, 104] on p "2. Krankheitsprävention: Zecken übertragen verschiedene Krankheiten, die schwer…" at bounding box center [400, 105] width 177 height 32
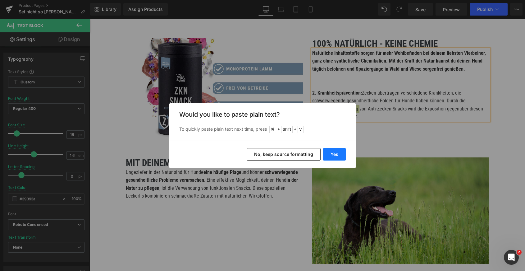
click at [333, 149] on button "Yes" at bounding box center [334, 154] width 23 height 12
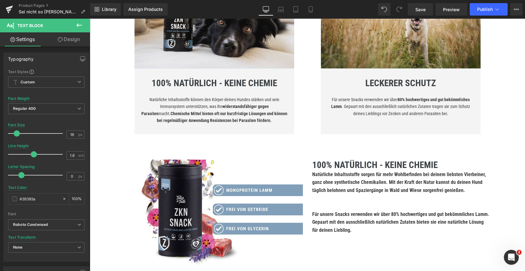
scroll to position [514, 0]
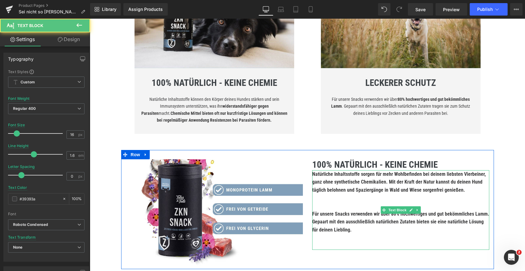
click at [337, 181] on b "Natürliche Inhaltsstoffe sorgen für mehr Wohlbefinden bei deinem liebsten Vierb…" at bounding box center [399, 182] width 174 height 22
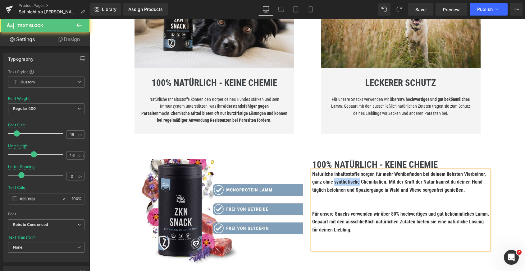
click at [337, 181] on b "Natürliche Inhaltsstoffe sorgen für mehr Wohlbefinden bei deinem liebsten Vierb…" at bounding box center [399, 182] width 174 height 22
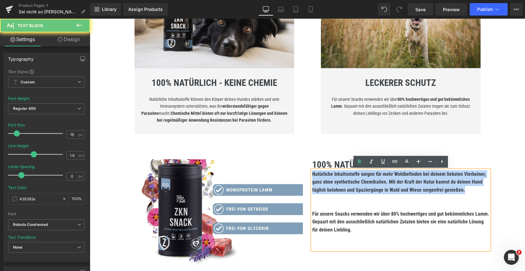
click at [337, 181] on b "Natürliche Inhaltsstoffe sorgen für mehr Wohlbefinden bei deinem liebsten Vierb…" at bounding box center [399, 182] width 174 height 22
copy b "Natürliche Inhaltsstoffe sorgen für mehr Wohlbefinden bei deinem liebsten Vierb…"
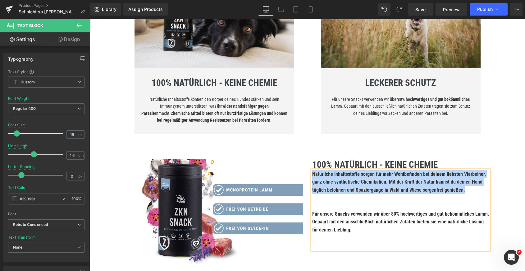
click at [184, 104] on span "Natürliche Inhaltsstoffe können den Körper deines Hundes stärken und sein Immun…" at bounding box center [214, 110] width 146 height 26
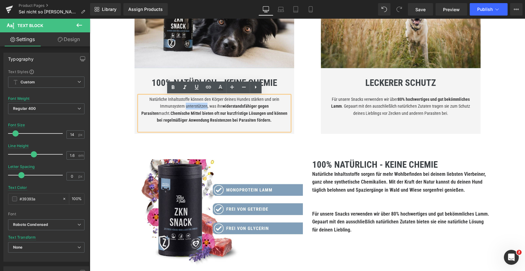
click at [184, 104] on span "Natürliche Inhaltsstoffe können den Körper deines Hundes stärken und sein Immun…" at bounding box center [214, 110] width 146 height 26
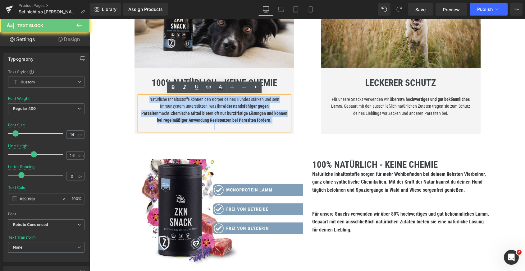
click at [184, 104] on span "Natürliche Inhaltsstoffe können den Körper deines Hundes stärken und sein Immun…" at bounding box center [214, 110] width 146 height 26
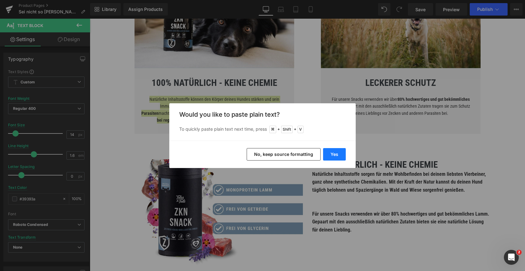
click at [333, 151] on button "Yes" at bounding box center [334, 154] width 23 height 12
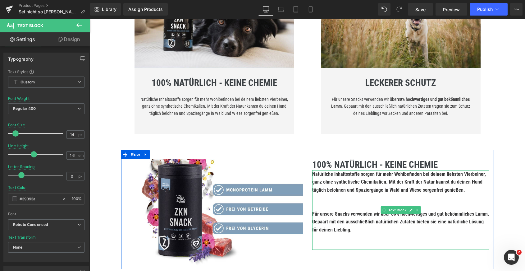
click at [342, 218] on b "Für unsere Snacks verwenden wir über 80% hochwertiges und gut bekömmliches Lamm…" at bounding box center [400, 222] width 177 height 22
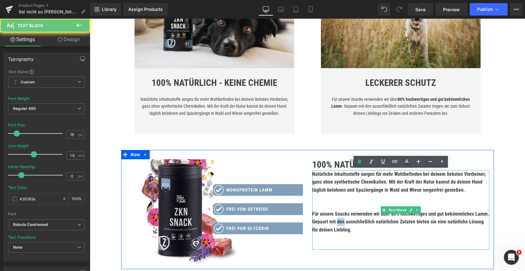
click at [342, 218] on b "Für unsere Snacks verwenden wir über 80% hochwertiges und gut bekömmliches Lamm…" at bounding box center [400, 222] width 177 height 22
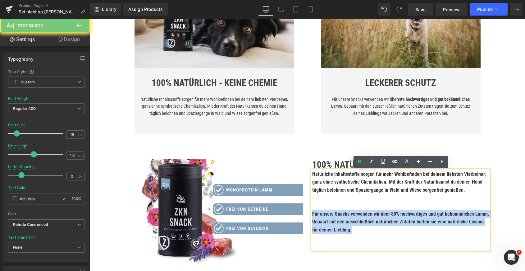
click at [342, 218] on b "Für unsere Snacks verwenden wir über 80% hochwertiges und gut bekömmliches Lamm…" at bounding box center [400, 222] width 177 height 22
copy b "Für unsere Snacks verwenden wir über 80% hochwertiges und gut bekömmliches Lamm…"
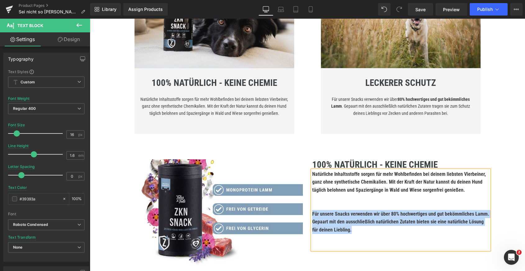
click at [357, 104] on span "Für unsere Snacks verwenden wir über 80% hochwertiges und gut bekömmliches Lamm…" at bounding box center [400, 106] width 139 height 19
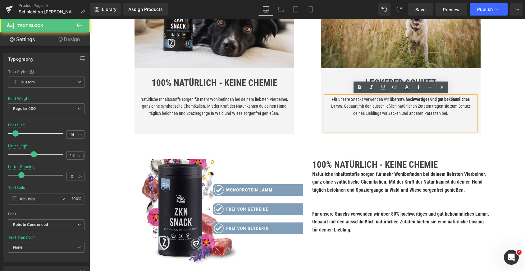
click at [357, 104] on span "Für unsere Snacks verwenden wir über 80% hochwertiges und gut bekömmliches Lamm…" at bounding box center [400, 106] width 139 height 19
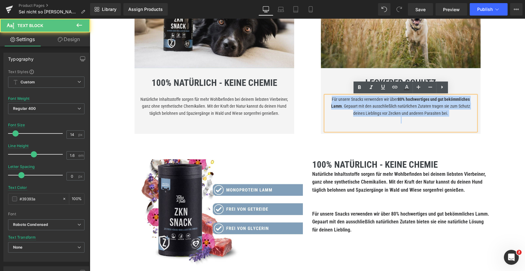
click at [357, 104] on span "Für unsere Snacks verwenden wir über 80% hochwertiges und gut bekömmliches Lamm…" at bounding box center [400, 106] width 139 height 19
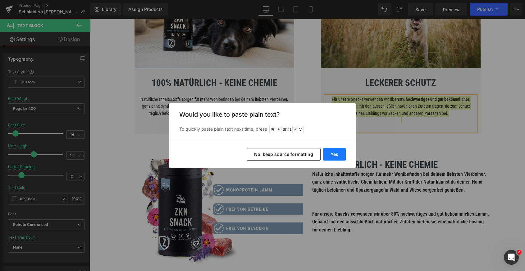
click at [337, 154] on button "Yes" at bounding box center [334, 154] width 23 height 12
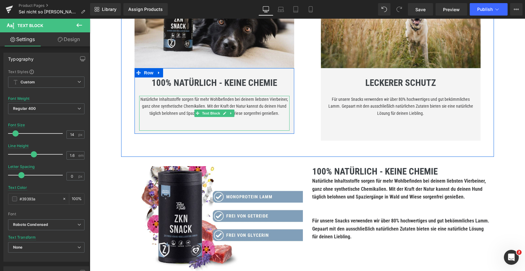
scroll to position [499, 0]
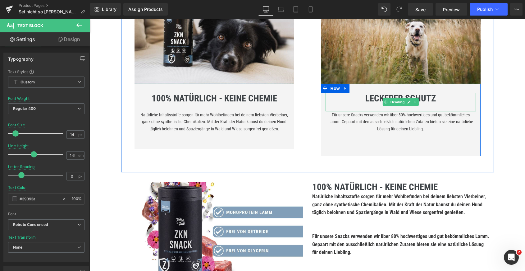
click at [371, 98] on b "LECKERER SCHUTZ" at bounding box center [400, 98] width 71 height 11
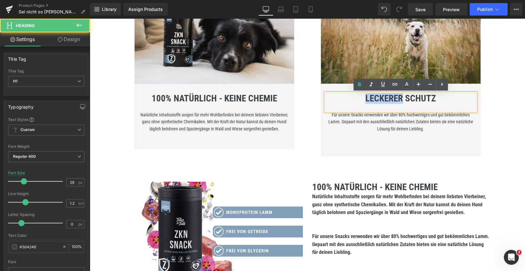
click at [371, 98] on b "LECKERER SCHUTZ" at bounding box center [400, 98] width 71 height 11
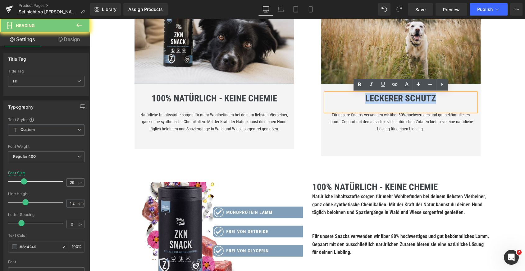
paste div
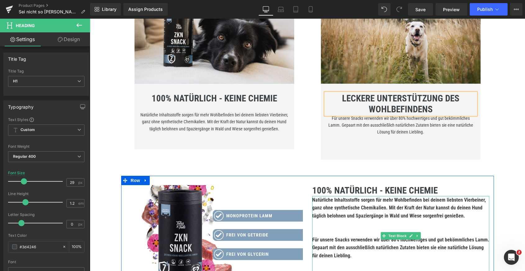
click at [337, 199] on b "Natürliche Inhaltsstoffe sorgen für mehr Wohlbefinden bei deinem liebsten Vierb…" at bounding box center [399, 208] width 174 height 22
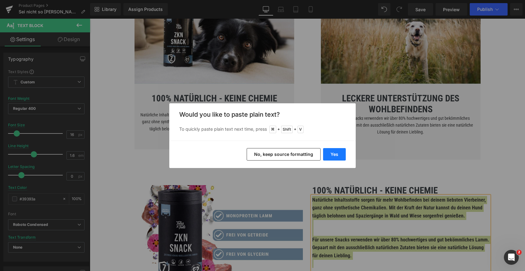
click at [332, 153] on button "Yes" at bounding box center [334, 154] width 23 height 12
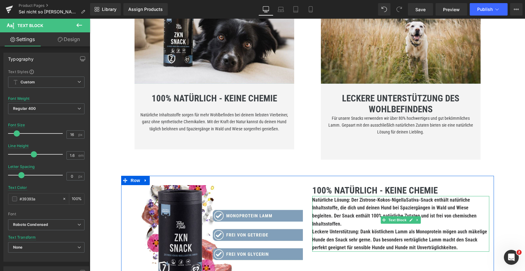
click at [314, 199] on b "Natürliche Lösung: Der Zistrose-Kokos-NigellaSativa-Snack enthält natürliche In…" at bounding box center [394, 212] width 164 height 30
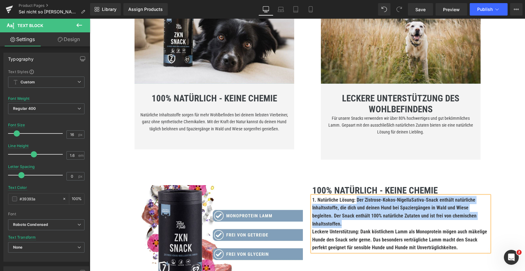
drag, startPoint x: 356, startPoint y: 198, endPoint x: 485, endPoint y: 212, distance: 129.4
click at [485, 212] on p "1. Natürliche Lösung: Der Zistrose-Kokos-NigellaSativa-Snack enthält natürliche…" at bounding box center [400, 212] width 177 height 32
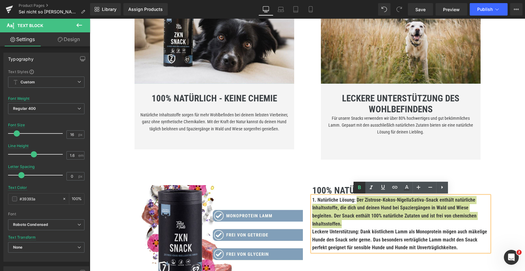
click at [360, 188] on icon at bounding box center [359, 187] width 3 height 4
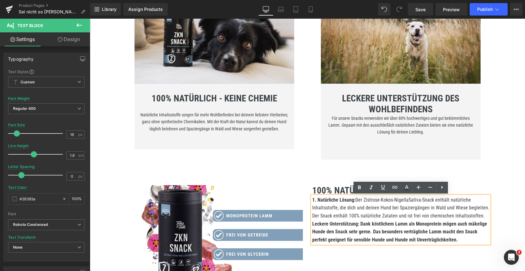
click at [482, 216] on p "1. Natürliche Lösung: Der Zistrose-Kokos-NigellaSativa-Snack enthält natürliche…" at bounding box center [400, 208] width 177 height 24
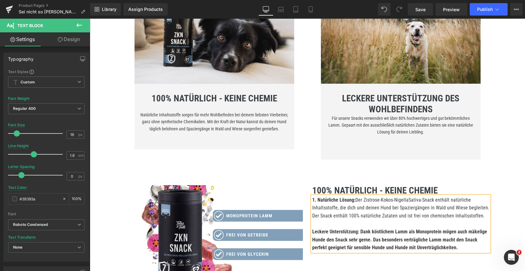
click at [312, 231] on b "Leckere Unterstützung: Dank köstlichem Lamm als Monoprotein mögen auch mäkelige…" at bounding box center [399, 239] width 175 height 22
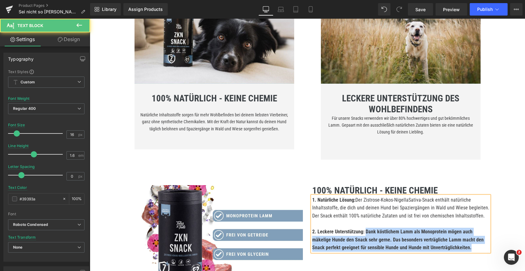
drag, startPoint x: 364, startPoint y: 230, endPoint x: 458, endPoint y: 251, distance: 95.6
click at [458, 251] on div "1. Natürliche Lösung: Der Zistrose-Kokos-NigellaSativa-Snack enthält natürliche…" at bounding box center [400, 224] width 177 height 56
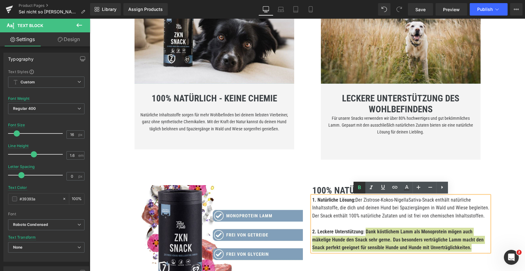
click at [360, 188] on icon at bounding box center [359, 187] width 3 height 4
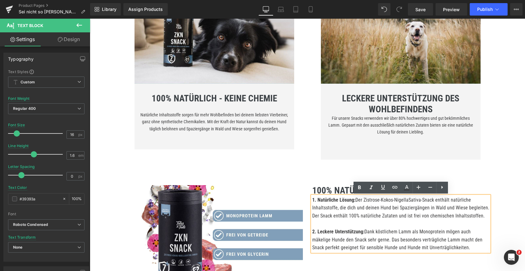
click at [339, 207] on p "1. Natürliche Lösung: Der Zistrose-Kokos-NigellaSativa-Snack enthält natürliche…" at bounding box center [400, 208] width 177 height 24
click at [329, 189] on b "100% NATÜRLICH - KEINE CHEMIE" at bounding box center [374, 190] width 125 height 11
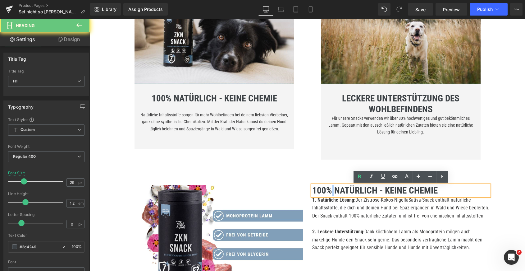
click at [329, 189] on b "100% NATÜRLICH - KEINE CHEMIE" at bounding box center [374, 190] width 125 height 11
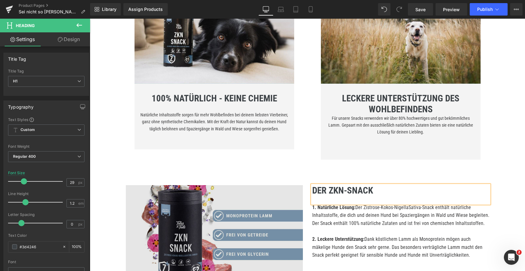
click at [291, 204] on img at bounding box center [214, 238] width 177 height 107
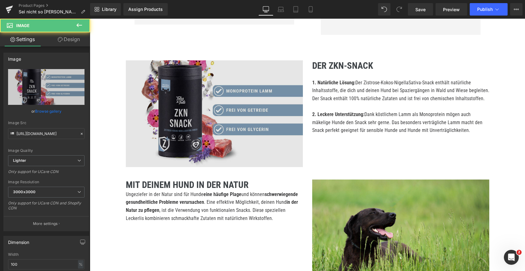
scroll to position [624, 0]
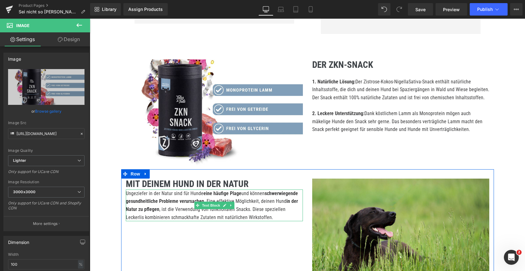
click at [170, 196] on p "Ungeziefer in der Natur sind für Hunde eine häufige Plage und können schwerwieg…" at bounding box center [214, 205] width 177 height 32
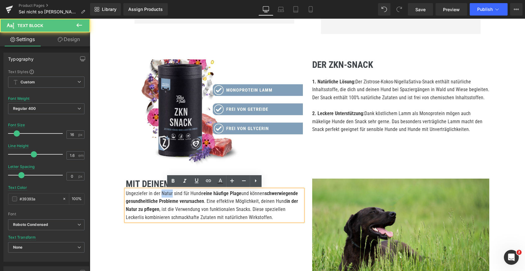
click at [170, 196] on p "Ungeziefer in der Natur sind für Hunde eine häufige Plage und können schwerwieg…" at bounding box center [214, 205] width 177 height 32
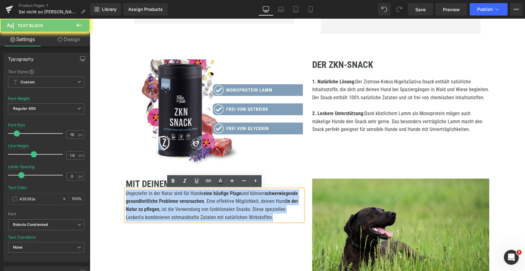
click at [170, 196] on p "Ungeziefer in der Natur sind für Hunde eine häufige Plage und können schwerwieg…" at bounding box center [214, 205] width 177 height 32
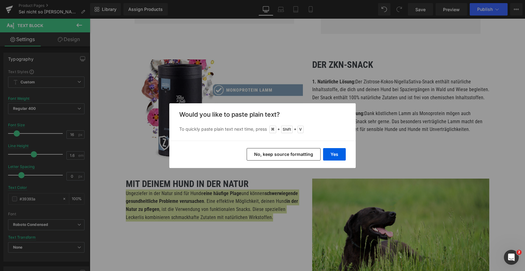
click at [330, 147] on div "Yes No, keep source formatting" at bounding box center [262, 153] width 186 height 27
click at [339, 151] on button "Yes" at bounding box center [334, 154] width 23 height 12
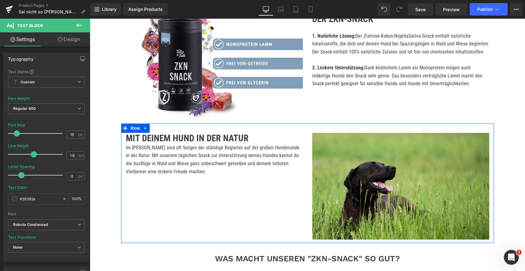
click at [188, 232] on div "Image MIT DEINEM HUND IN DER NATUR Heading Im [PERSON_NAME] sind oft Sorgen der…" at bounding box center [307, 182] width 373 height 119
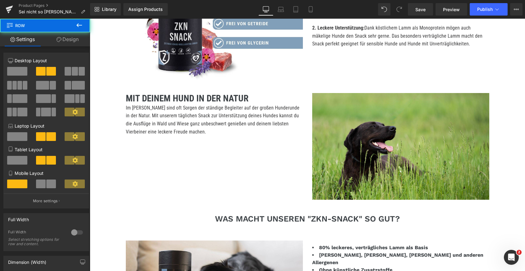
scroll to position [788, 0]
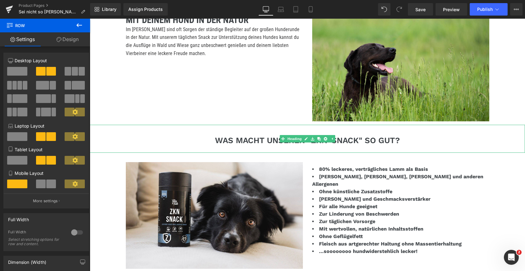
click at [252, 141] on h3 "WAS MACHT UNSEREN "ZKN-SNACK" SO GUT?" at bounding box center [307, 140] width 435 height 10
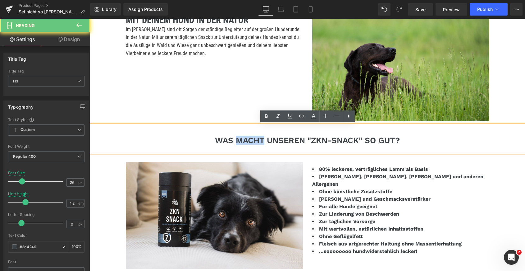
click at [252, 141] on h3 "WAS MACHT UNSEREN "ZKN-SNACK" SO GUT?" at bounding box center [307, 140] width 435 height 10
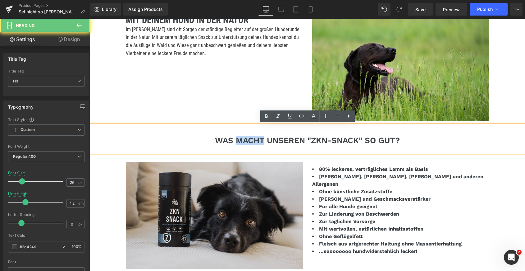
click at [237, 186] on img at bounding box center [214, 215] width 177 height 107
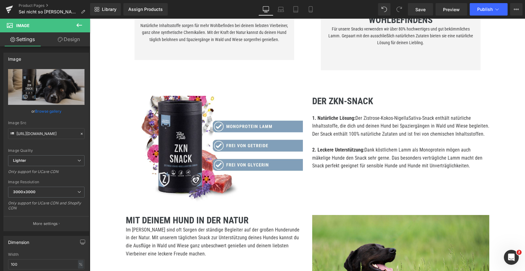
scroll to position [561, 0]
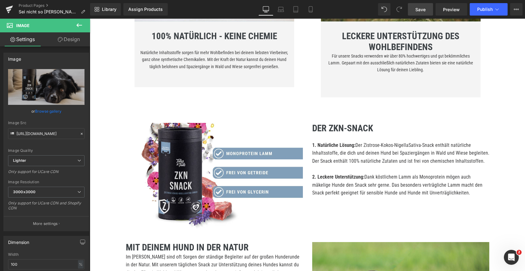
click at [424, 12] on span "Save" at bounding box center [420, 9] width 10 height 7
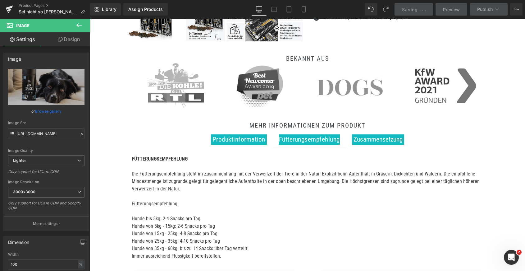
scroll to position [194, 0]
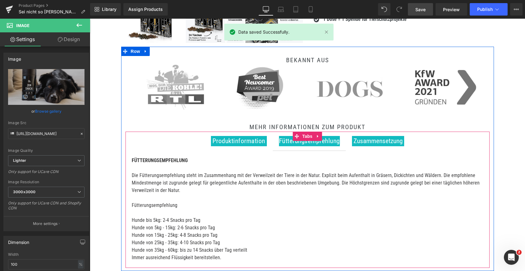
click at [236, 145] on div "Produktinformation Text Block" at bounding box center [239, 141] width 56 height 11
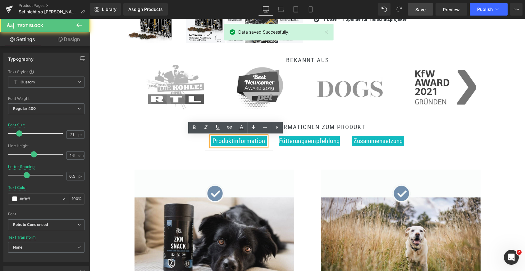
click at [378, 139] on span "Zusammensetzung" at bounding box center [378, 140] width 49 height 7
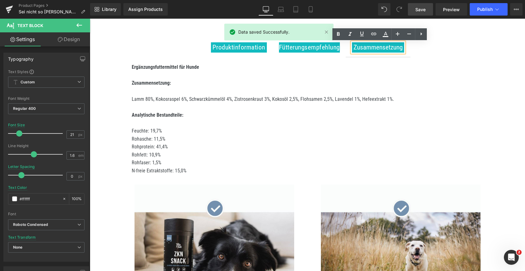
scroll to position [286, 0]
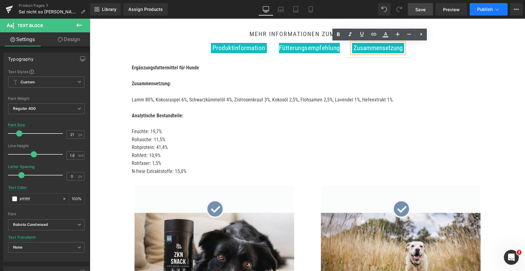
click at [488, 11] on span "Publish" at bounding box center [485, 9] width 16 height 5
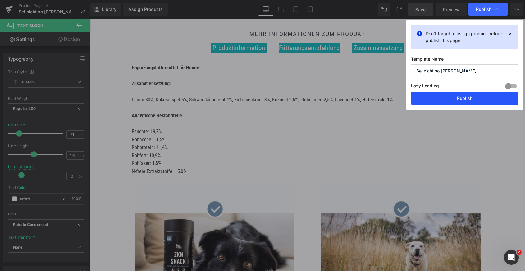
click at [442, 97] on button "Publish" at bounding box center [464, 98] width 107 height 12
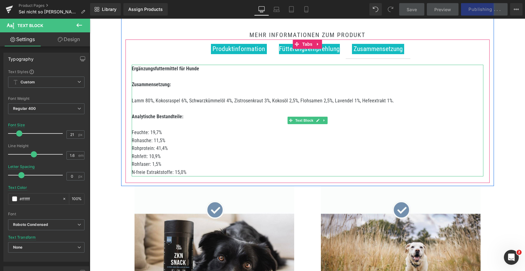
scroll to position [285, 0]
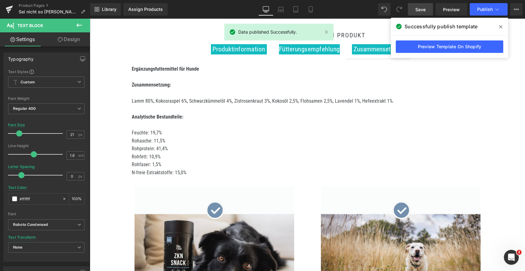
click at [502, 25] on span at bounding box center [501, 27] width 10 height 10
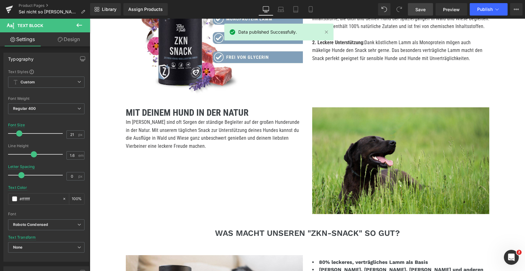
scroll to position [447, 0]
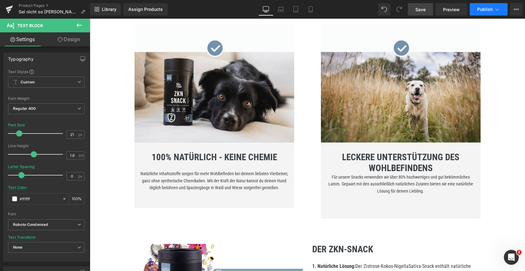
click at [488, 11] on span "Publish" at bounding box center [485, 9] width 16 height 5
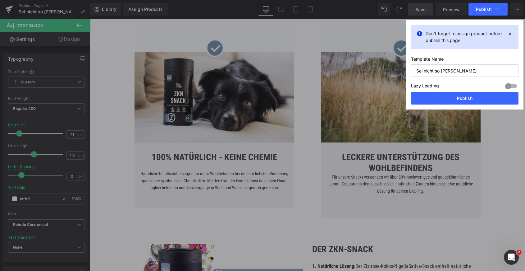
drag, startPoint x: 457, startPoint y: 71, endPoint x: 381, endPoint y: 71, distance: 75.2
click at [381, 71] on div "Publish Don't forget to assign product before publish this page Template Name S…" at bounding box center [262, 135] width 525 height 271
type input "ZKN"
click at [432, 98] on button "Publish" at bounding box center [464, 98] width 107 height 12
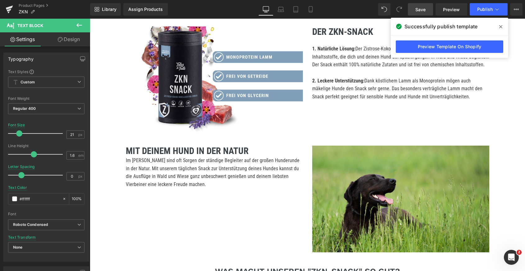
scroll to position [501, 0]
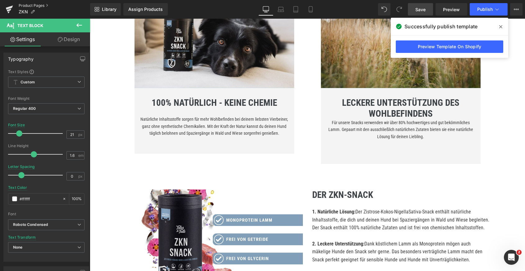
click at [35, 5] on link "Product Pages" at bounding box center [54, 5] width 71 height 5
